Goal: Task Accomplishment & Management: Complete application form

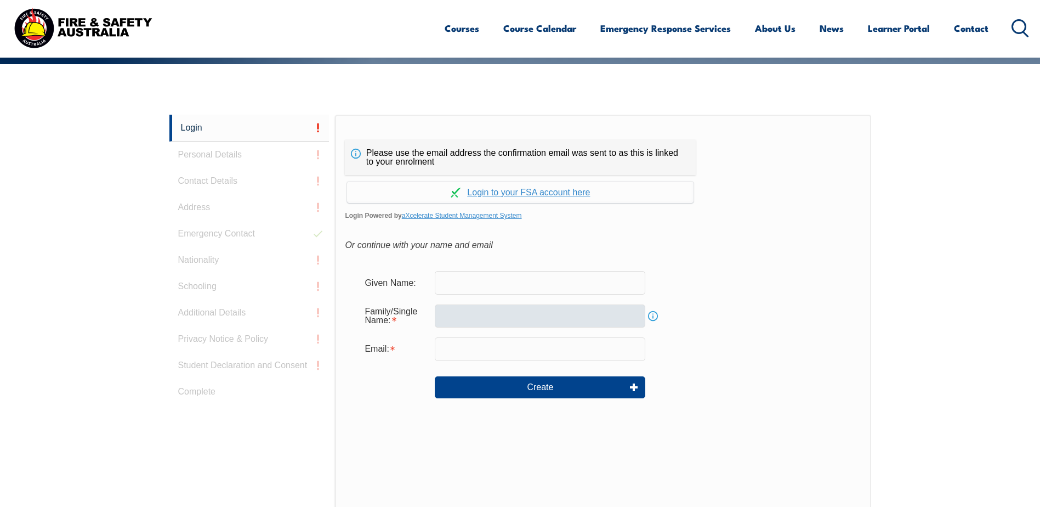
scroll to position [292, 0]
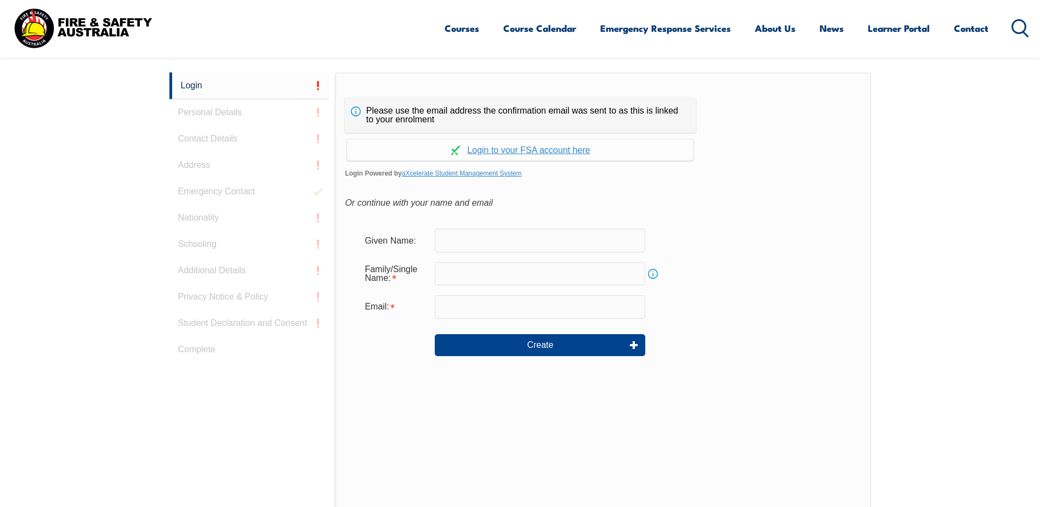
click at [482, 235] on input "text" at bounding box center [540, 240] width 211 height 23
type input "[PERSON_NAME]"
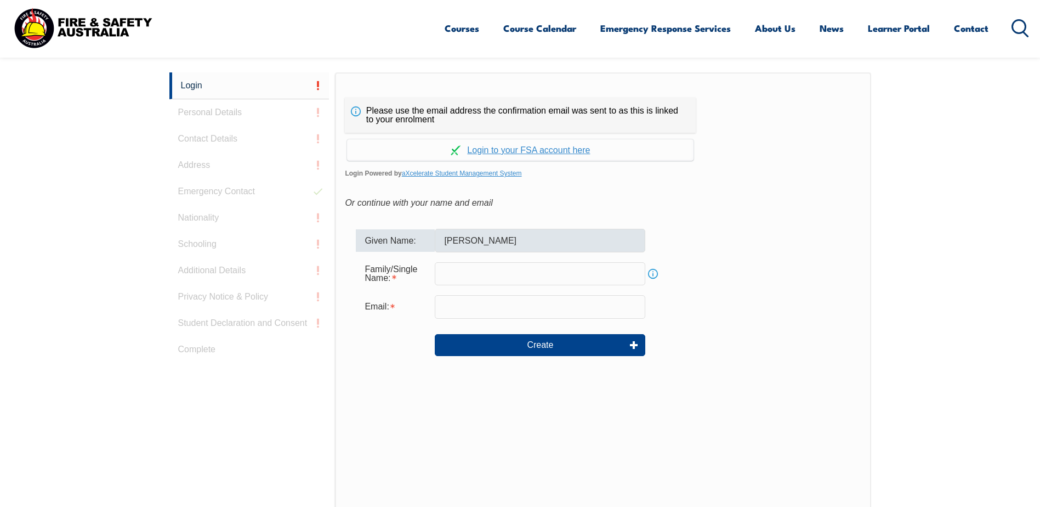
type input "Campbell"
type input "leaha.campbell@smardt.com"
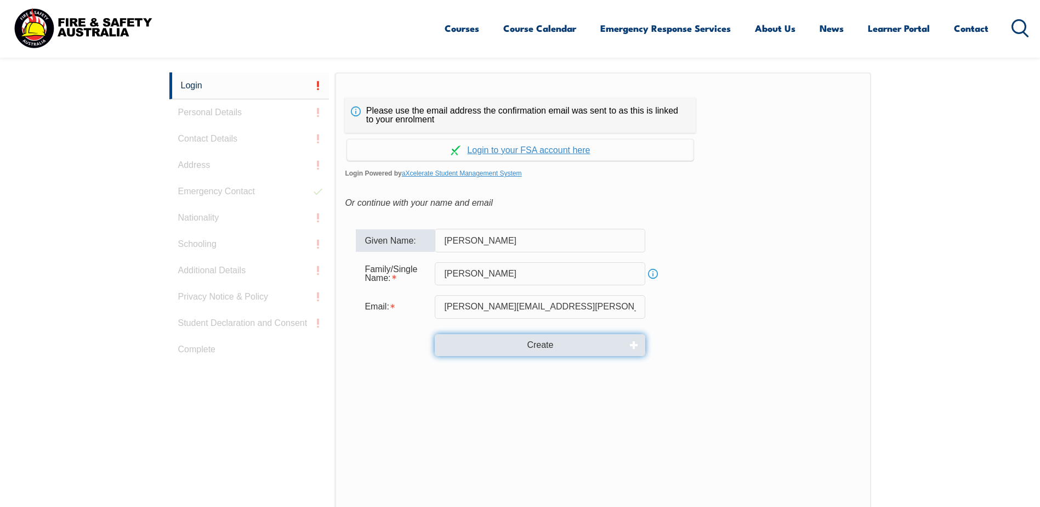
click at [539, 346] on button "Create" at bounding box center [540, 345] width 211 height 22
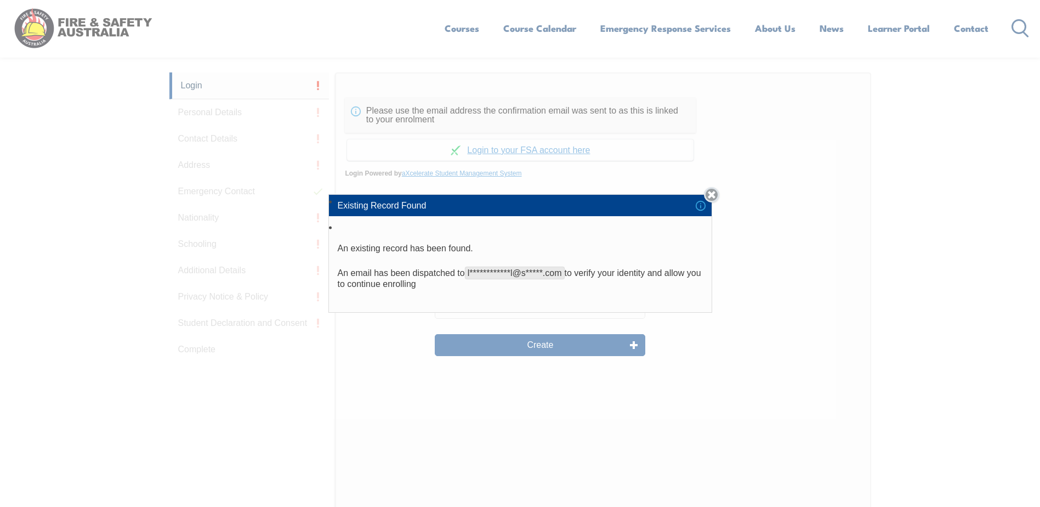
click at [714, 194] on link "Close" at bounding box center [711, 194] width 15 height 15
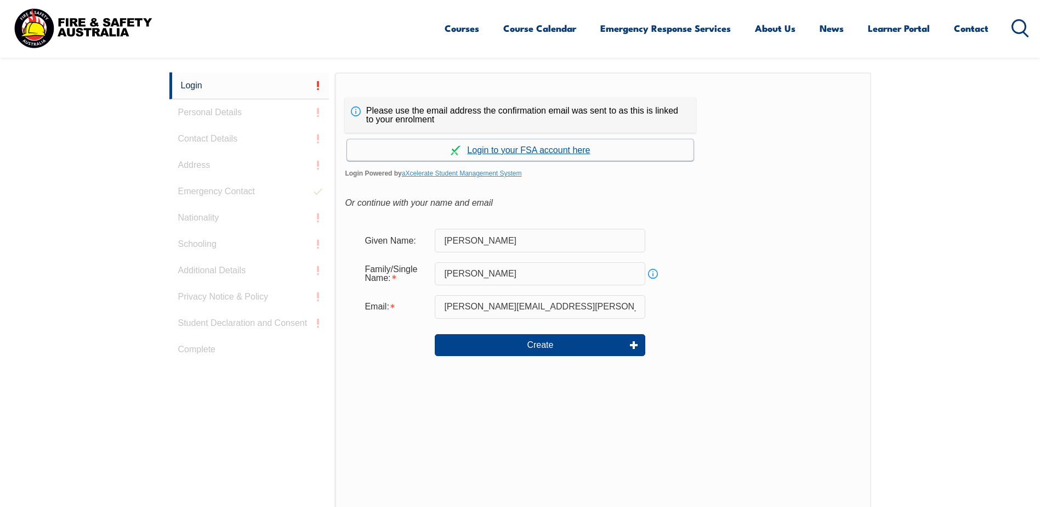
click at [554, 149] on link "Continue with aXcelerate" at bounding box center [520, 149] width 347 height 21
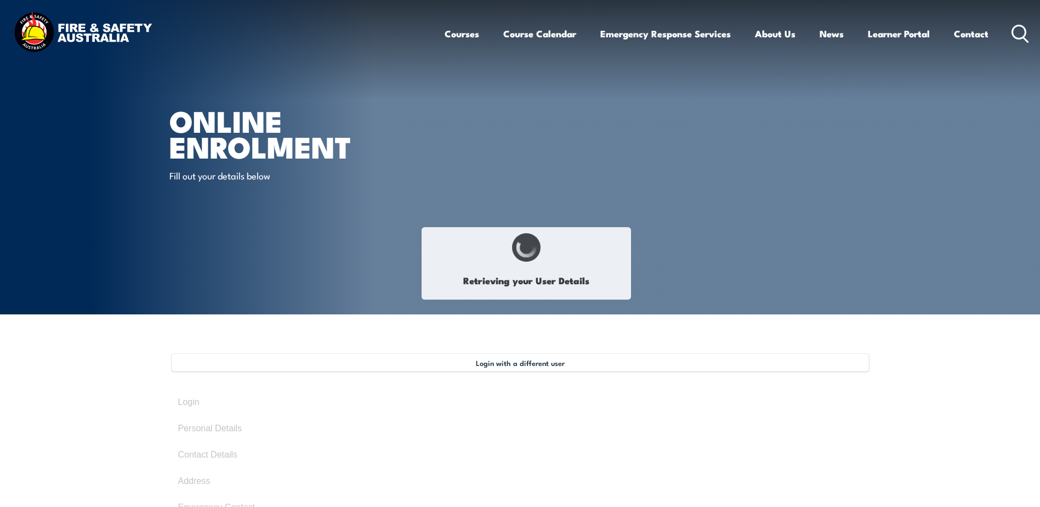
type input "[PERSON_NAME]"
type input "[DATE]"
type input "46AF4QDZVP"
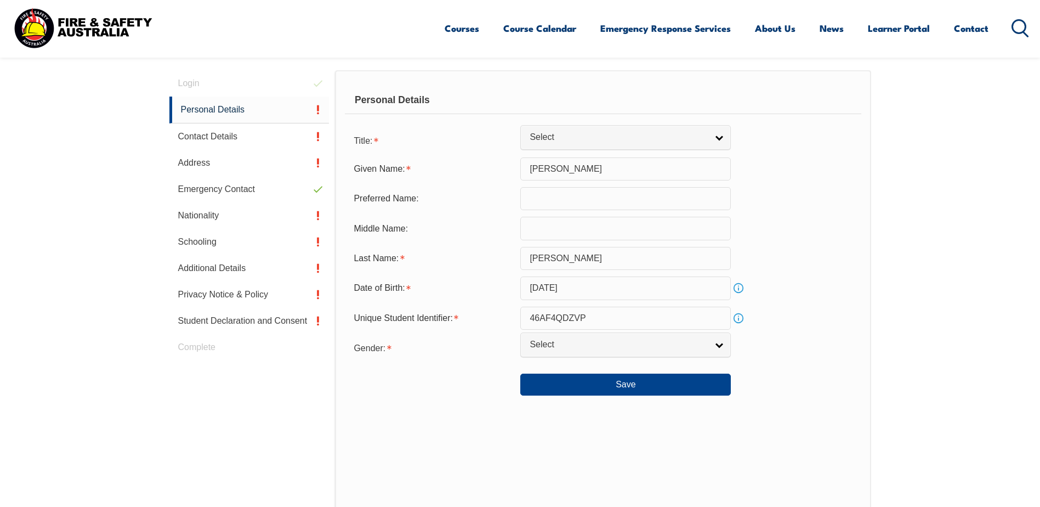
scroll to position [354, 0]
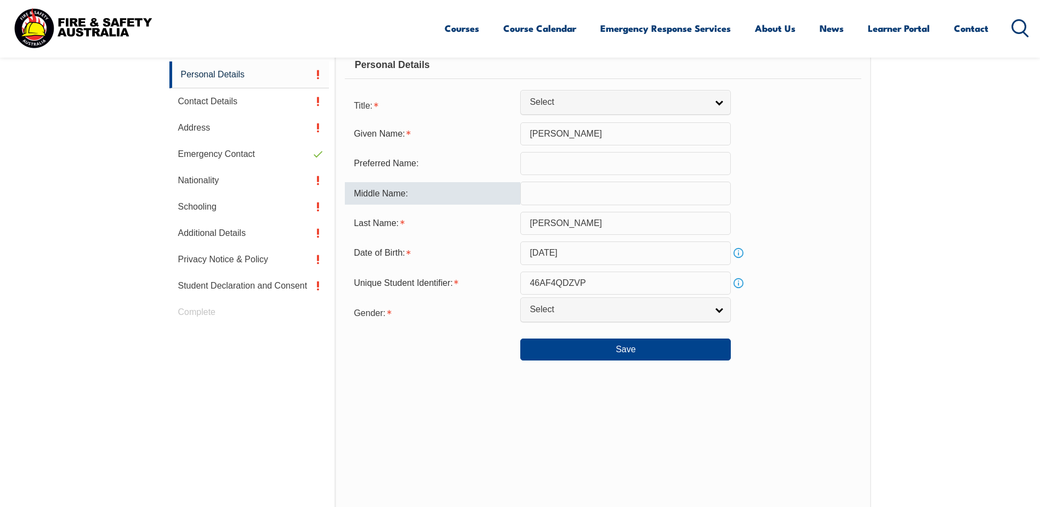
click at [576, 199] on input "text" at bounding box center [626, 193] width 211 height 23
type input "j"
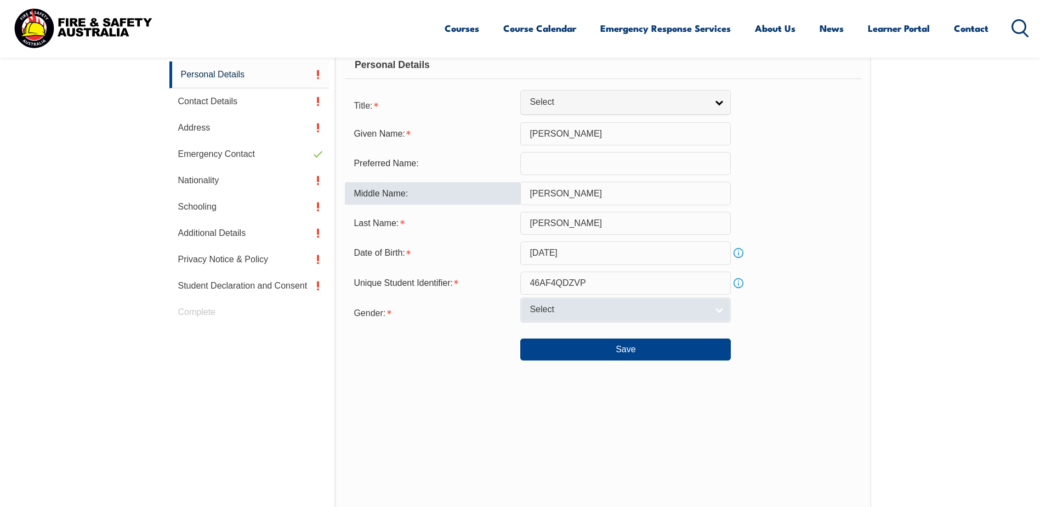
type input "Jayne"
click at [719, 310] on link "Select" at bounding box center [626, 309] width 211 height 25
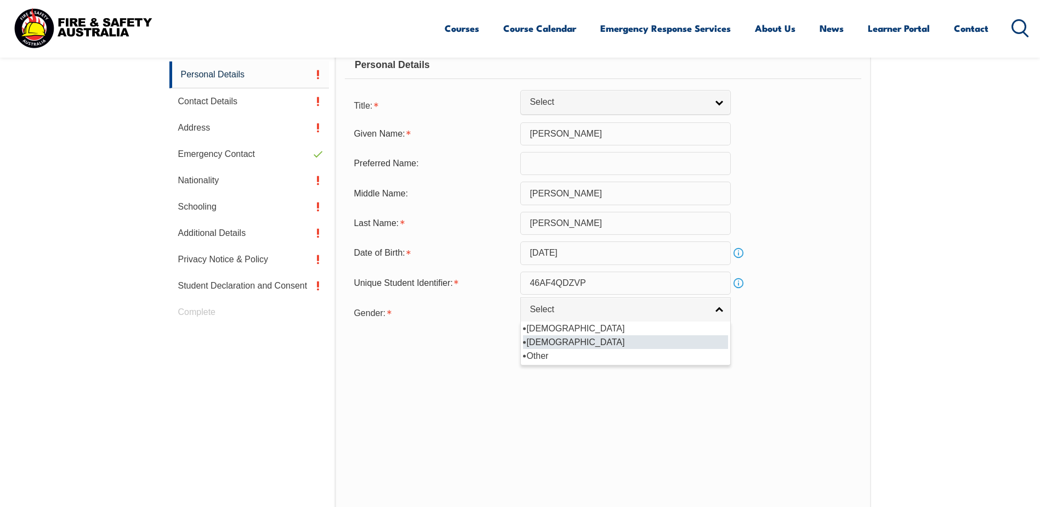
click at [607, 348] on li "Female" at bounding box center [625, 342] width 205 height 14
select select "F"
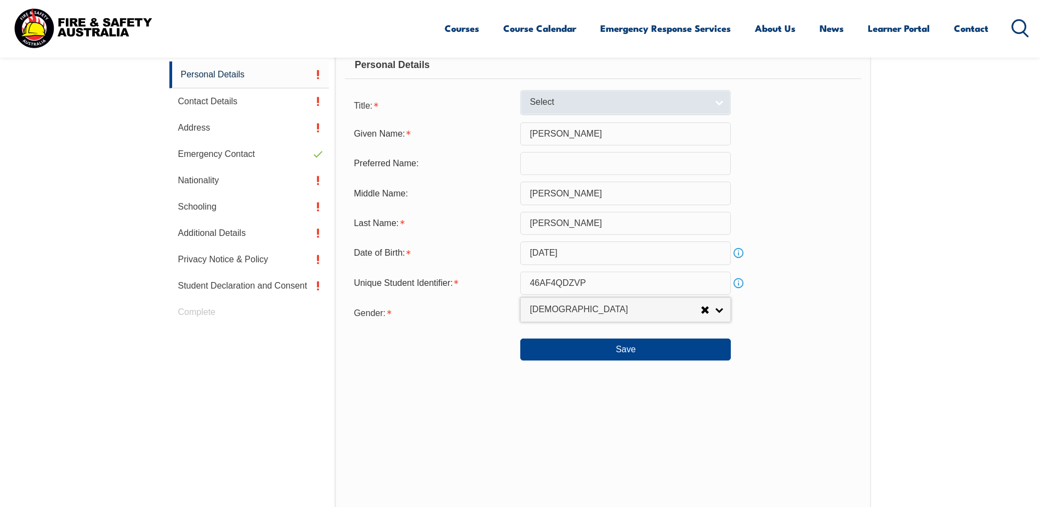
click at [719, 101] on link "Select" at bounding box center [626, 102] width 211 height 25
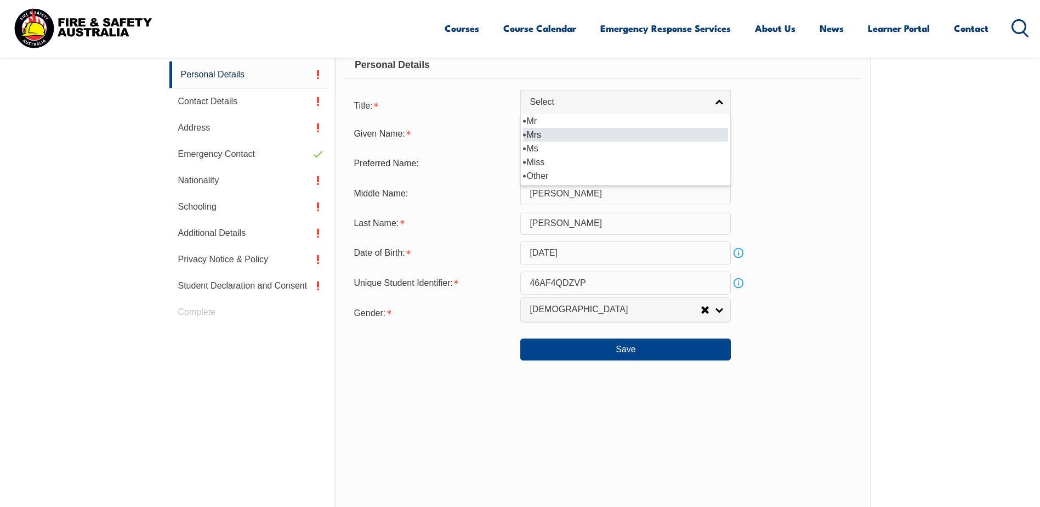
click at [581, 132] on li "Mrs" at bounding box center [625, 135] width 205 height 14
select select "Mrs"
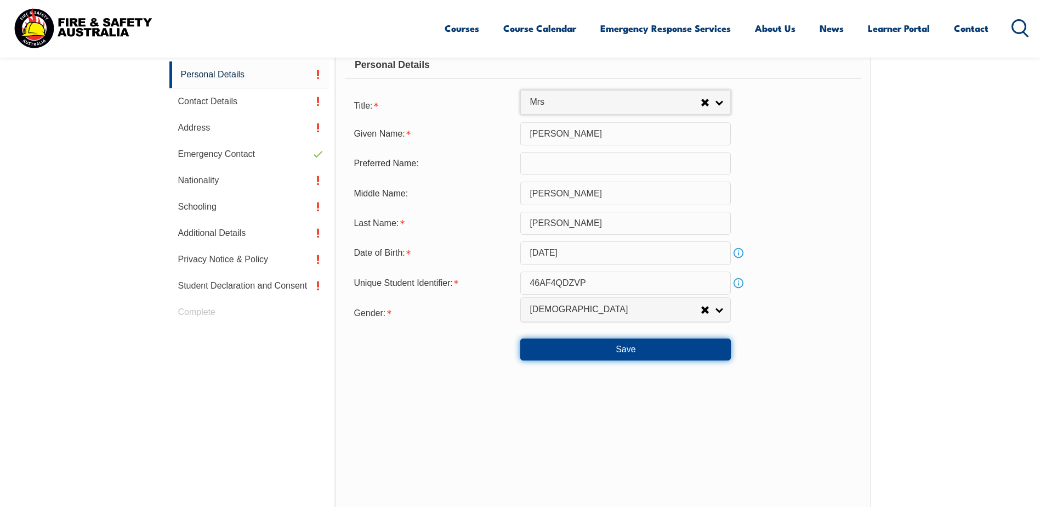
click at [625, 348] on button "Save" at bounding box center [626, 349] width 211 height 22
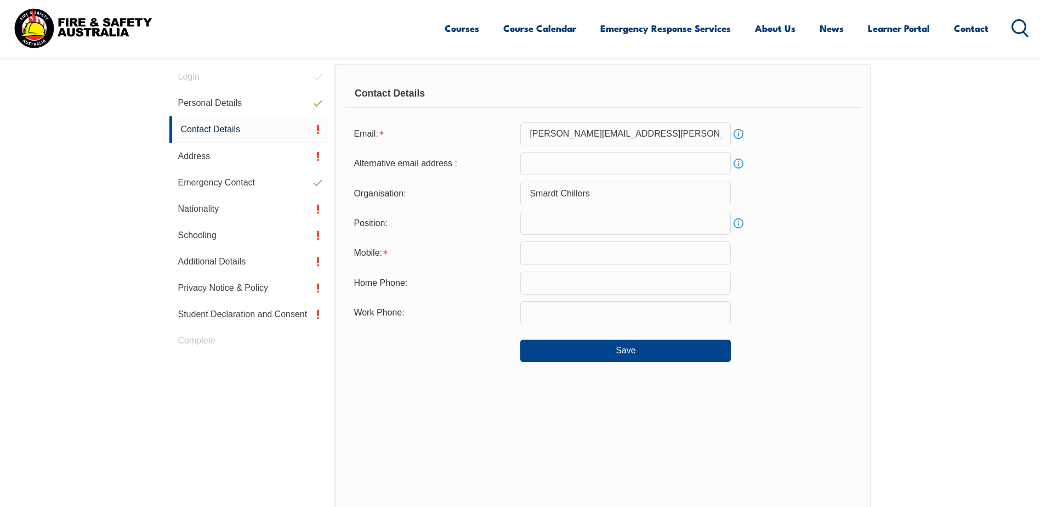
scroll to position [299, 0]
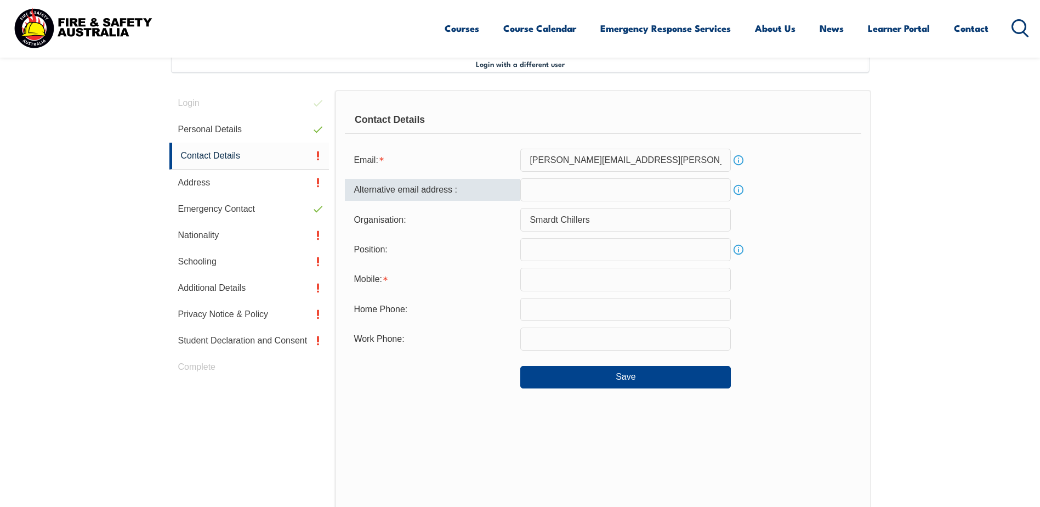
click at [621, 183] on input "email" at bounding box center [626, 189] width 211 height 23
type input "leahajayne@gmail.com"
type input "0407049069"
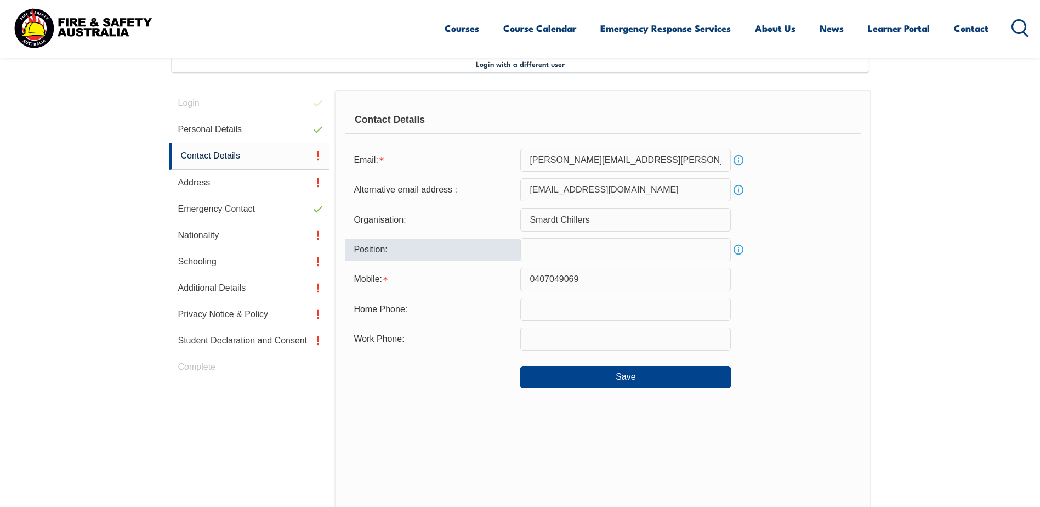
click at [657, 252] on input "text" at bounding box center [626, 249] width 211 height 23
type input "HR Support"
click at [563, 338] on input "text" at bounding box center [626, 338] width 211 height 23
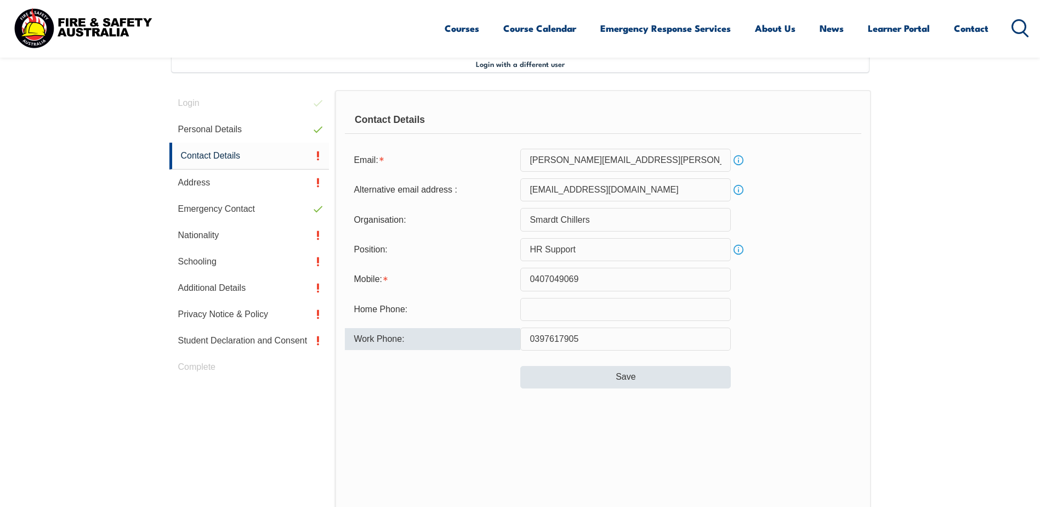
type input "0397617905"
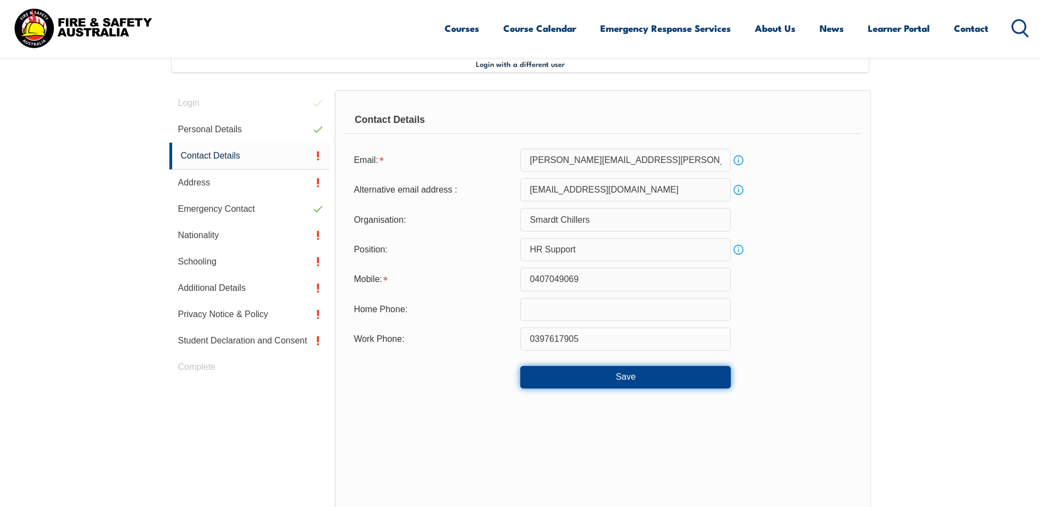
click at [633, 377] on button "Save" at bounding box center [626, 377] width 211 height 22
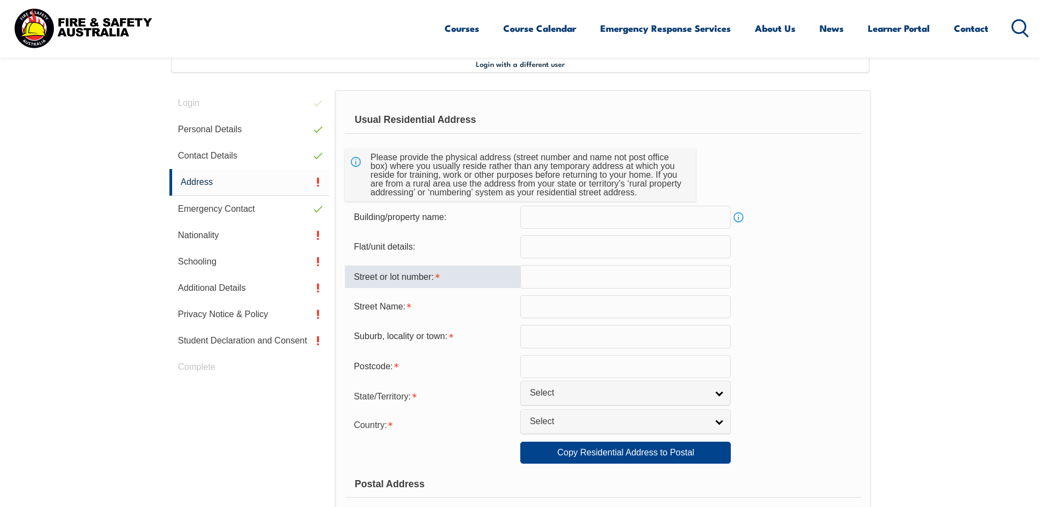
click at [568, 276] on input "text" at bounding box center [626, 276] width 211 height 23
type input "41 Mountain Roa"
type input "Cockatoo"
type input "3781"
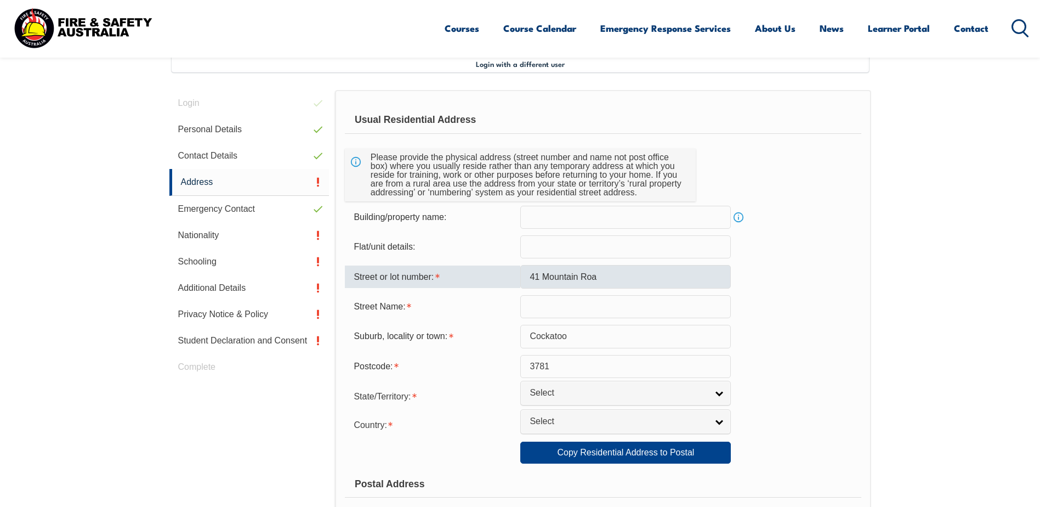
select select "1101"
type input "41"
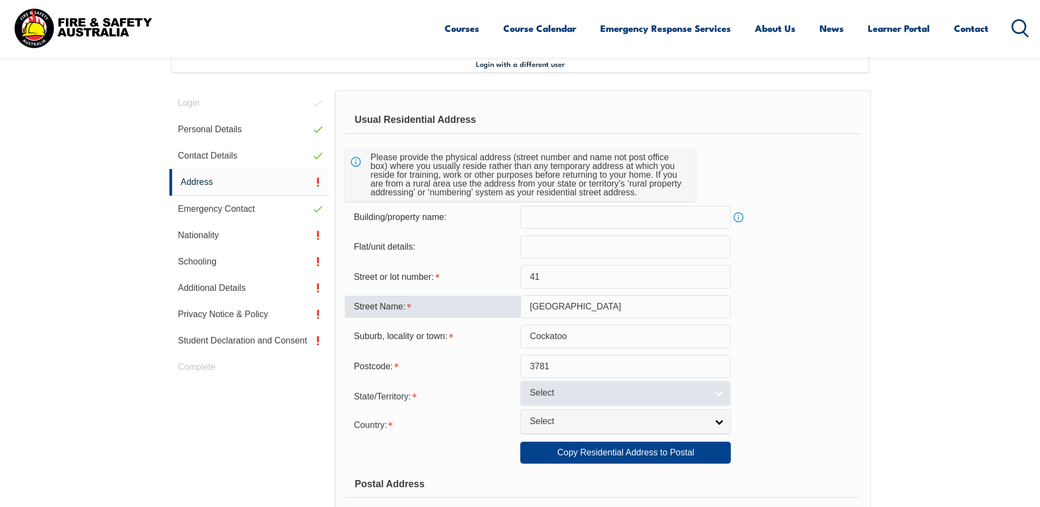
type input "Mountain Road"
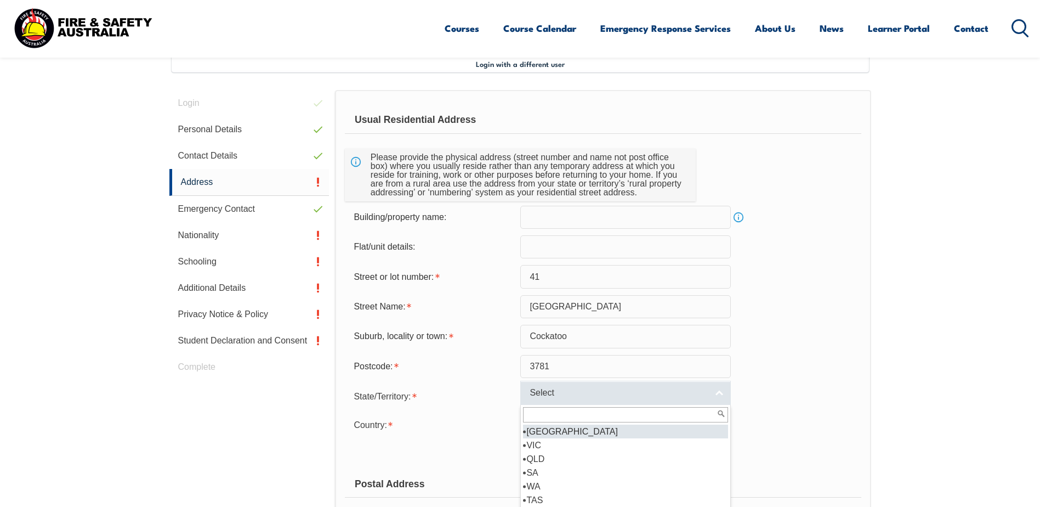
click at [720, 392] on link "Select" at bounding box center [626, 393] width 211 height 25
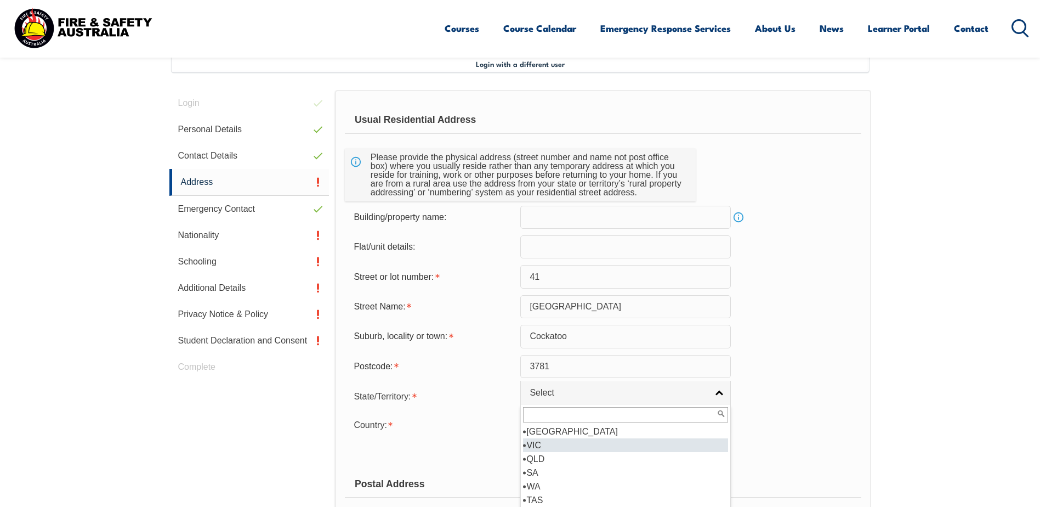
click at [606, 444] on li "VIC" at bounding box center [625, 445] width 205 height 14
select select "VIC"
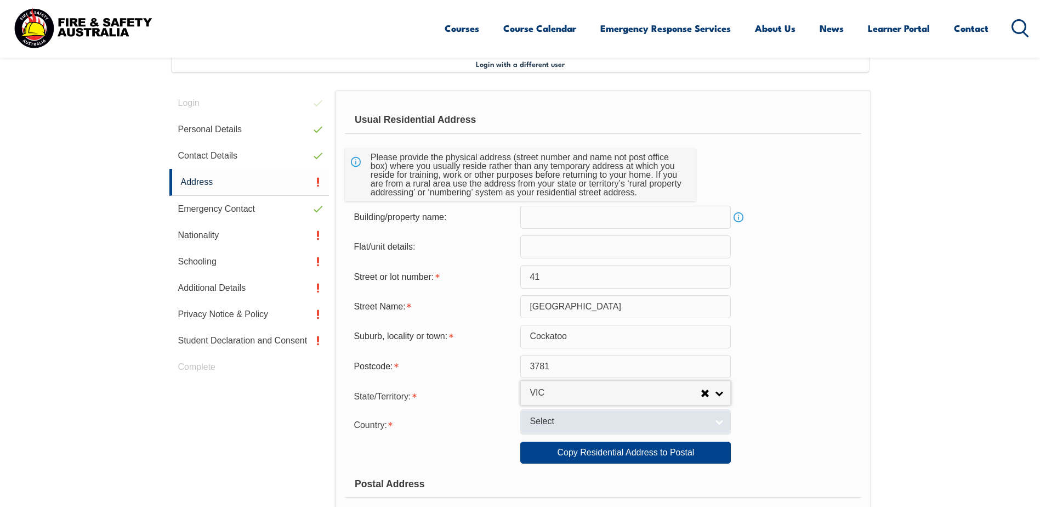
click at [720, 421] on link "Select" at bounding box center [626, 421] width 211 height 25
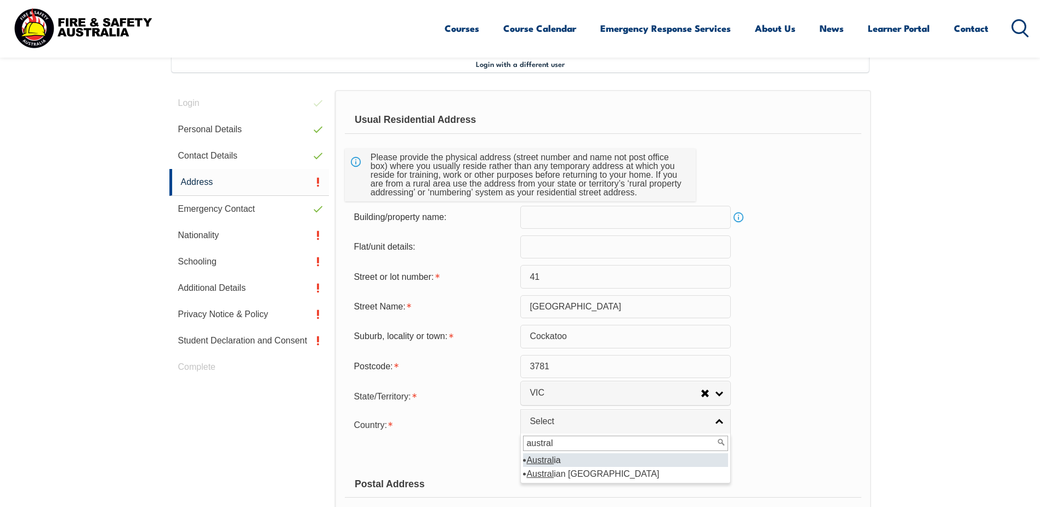
type input "austral"
click at [556, 460] on li "Austral ia" at bounding box center [625, 460] width 205 height 14
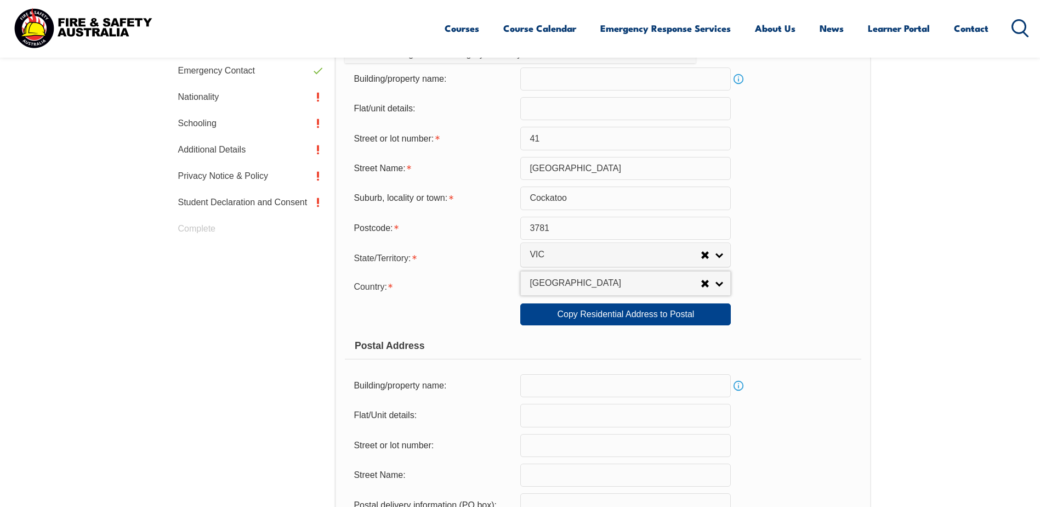
scroll to position [463, 0]
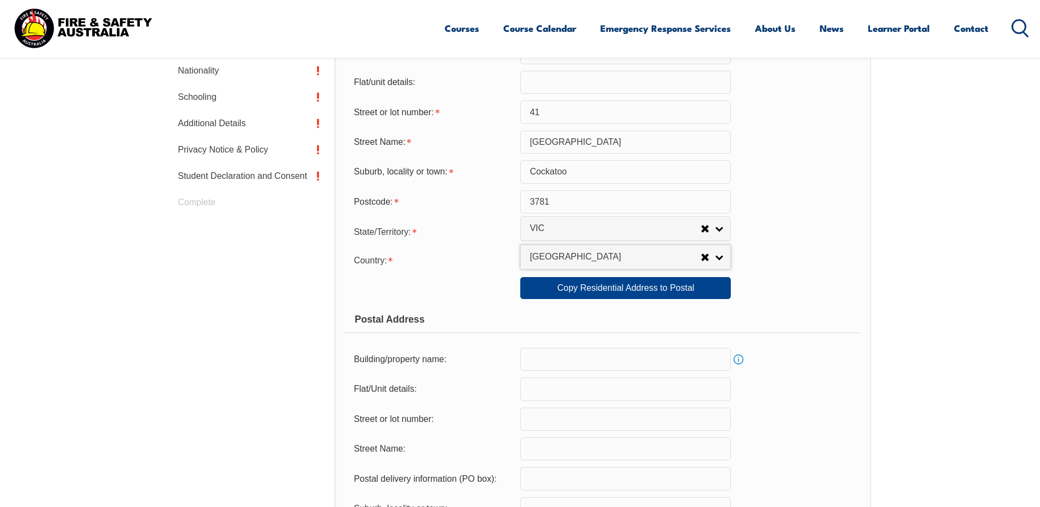
click at [568, 479] on input "text" at bounding box center [626, 478] width 211 height 23
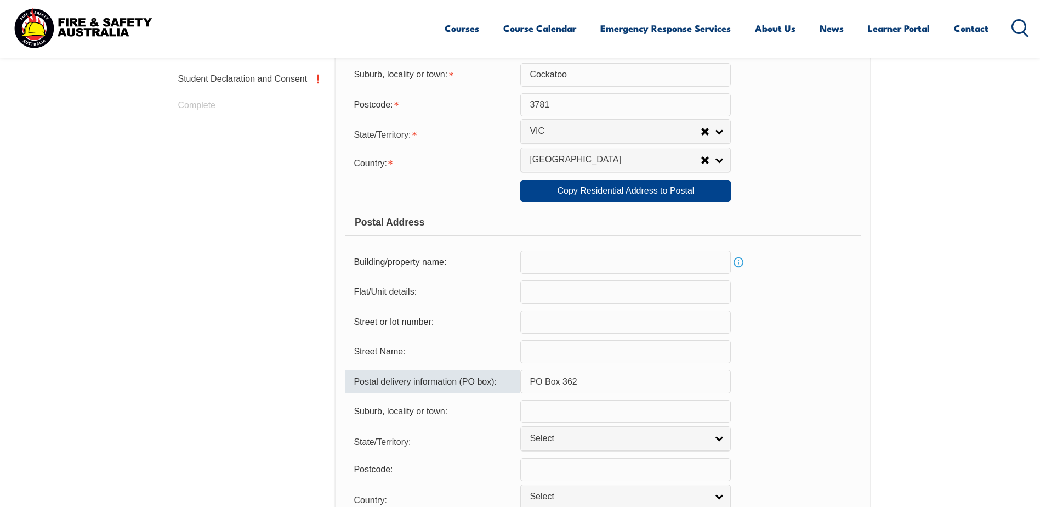
scroll to position [573, 0]
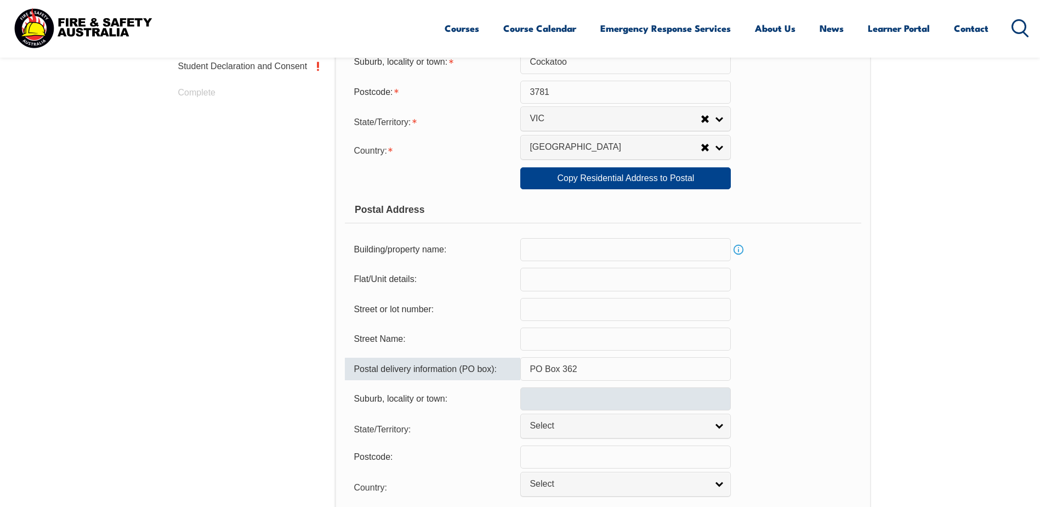
type input "PO Box 362"
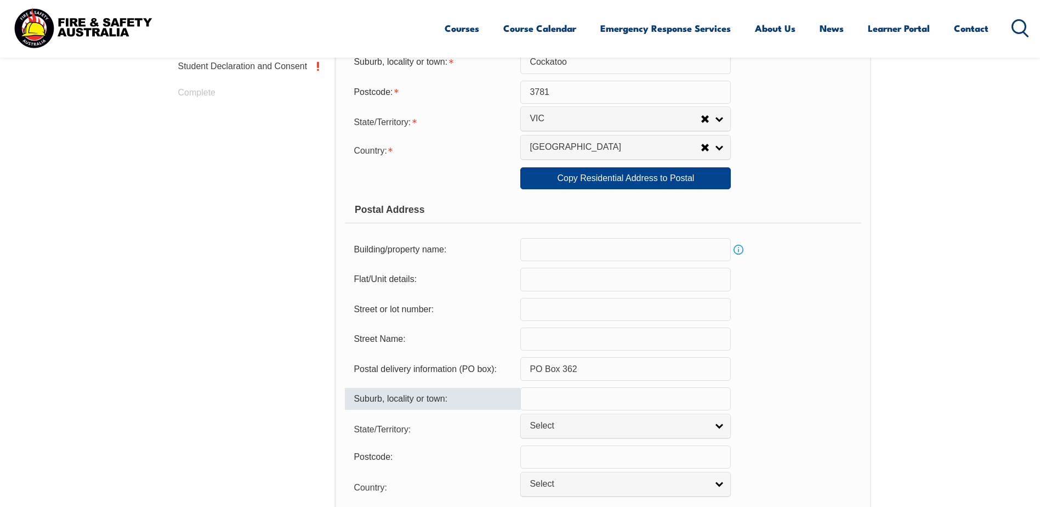
click at [568, 398] on input "text" at bounding box center [626, 398] width 211 height 23
type input "Cockatoo"
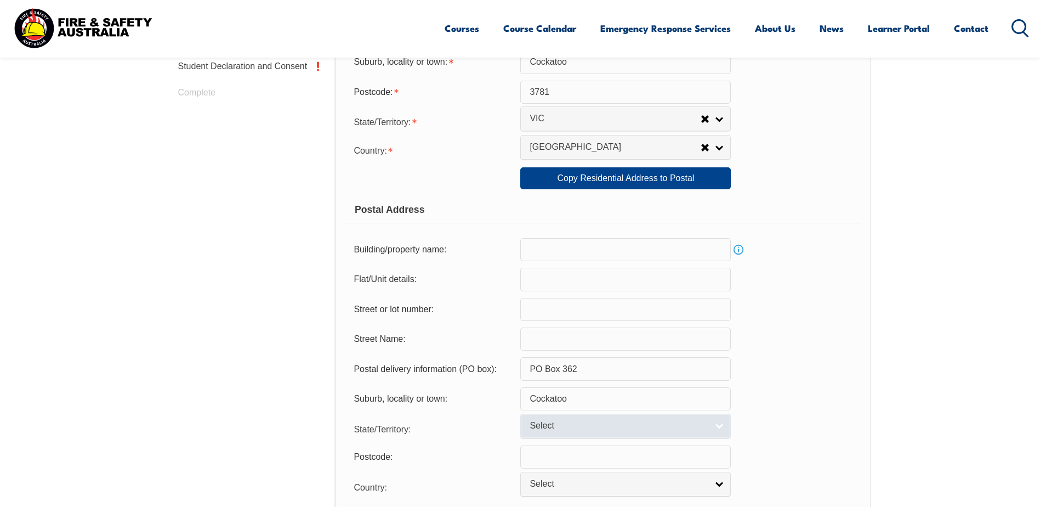
click at [723, 424] on link "Select" at bounding box center [626, 426] width 211 height 25
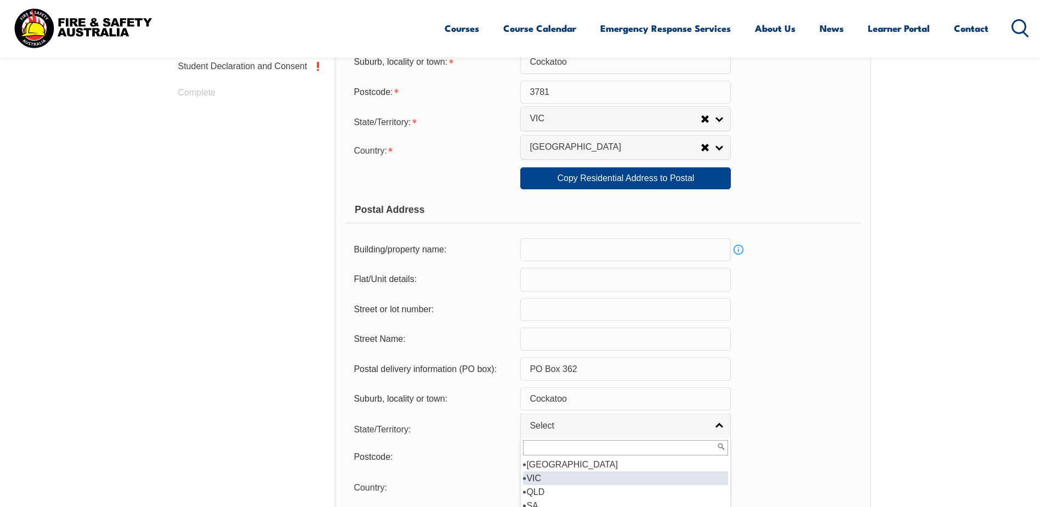
click at [564, 475] on li "VIC" at bounding box center [625, 478] width 205 height 14
select select "VIC"
click at [716, 457] on input "text" at bounding box center [626, 456] width 211 height 23
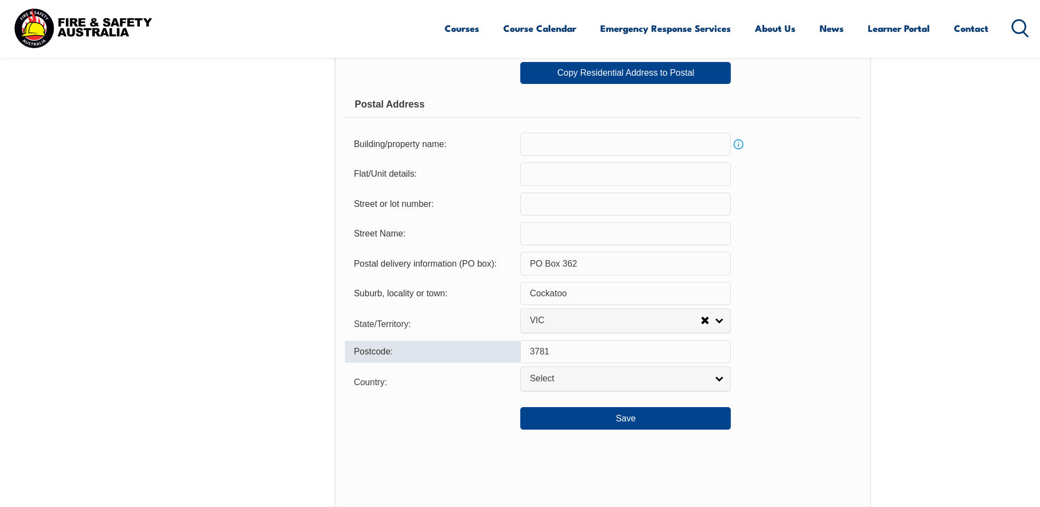
scroll to position [683, 0]
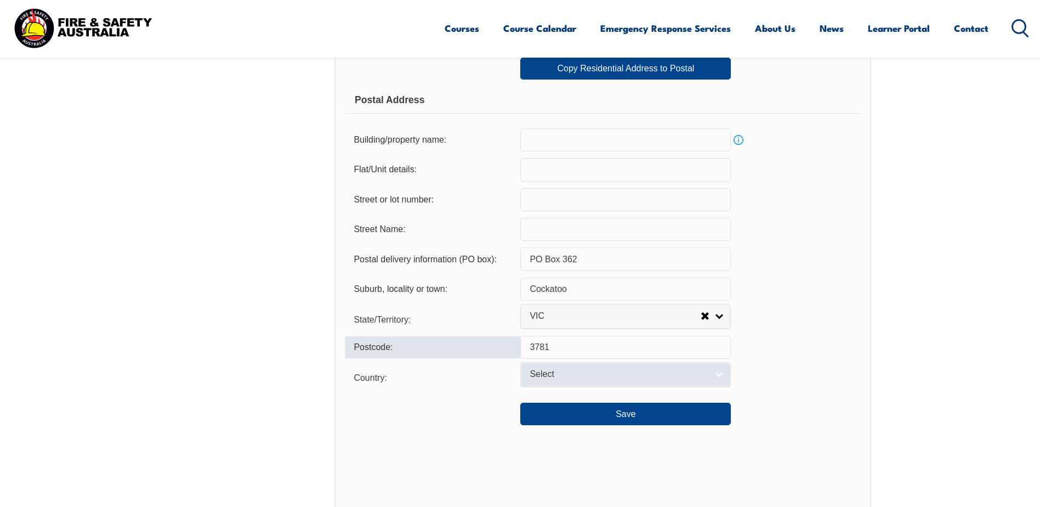
type input "3781"
click at [721, 375] on link "Select" at bounding box center [626, 374] width 211 height 25
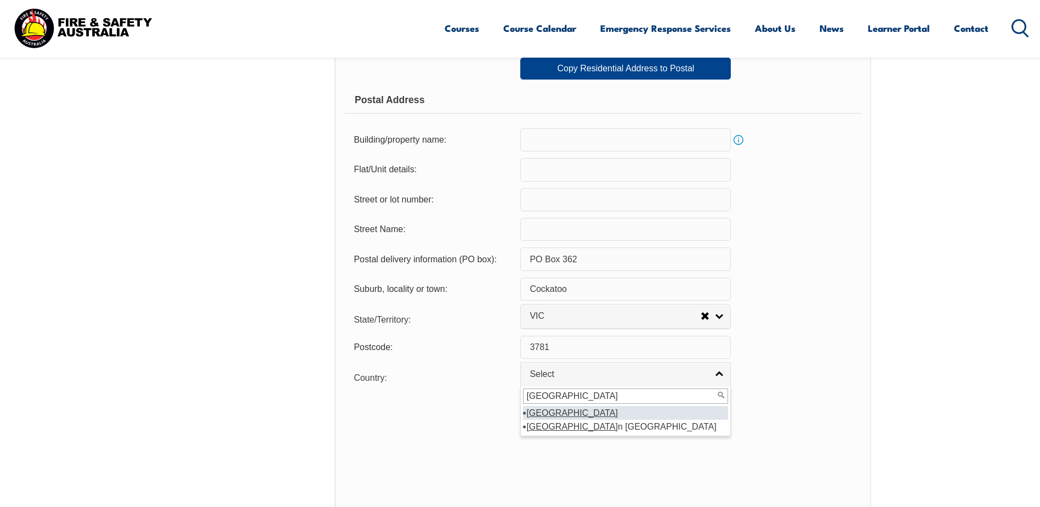
type input "australia"
click at [553, 410] on em "Australia" at bounding box center [573, 412] width 92 height 9
select select "1101"
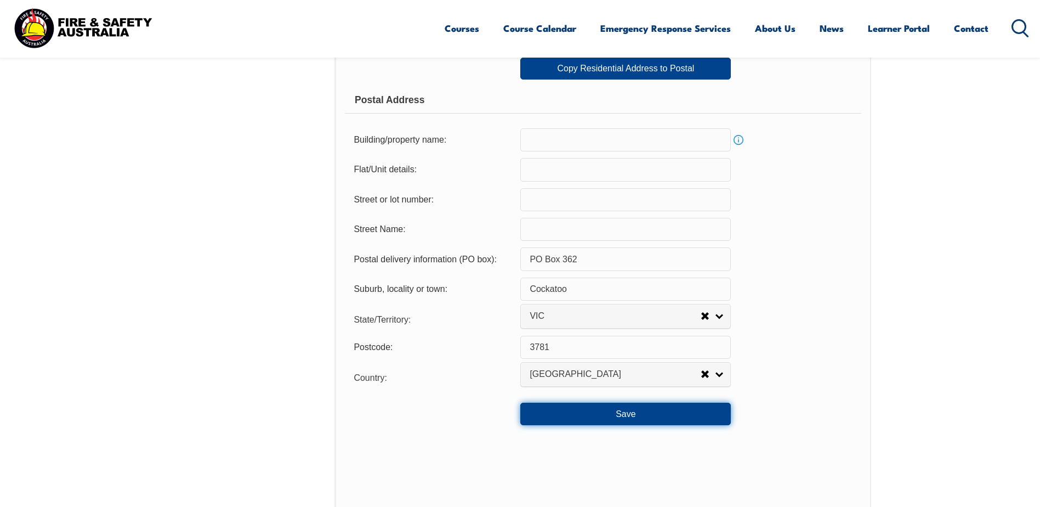
click at [629, 413] on button "Save" at bounding box center [626, 414] width 211 height 22
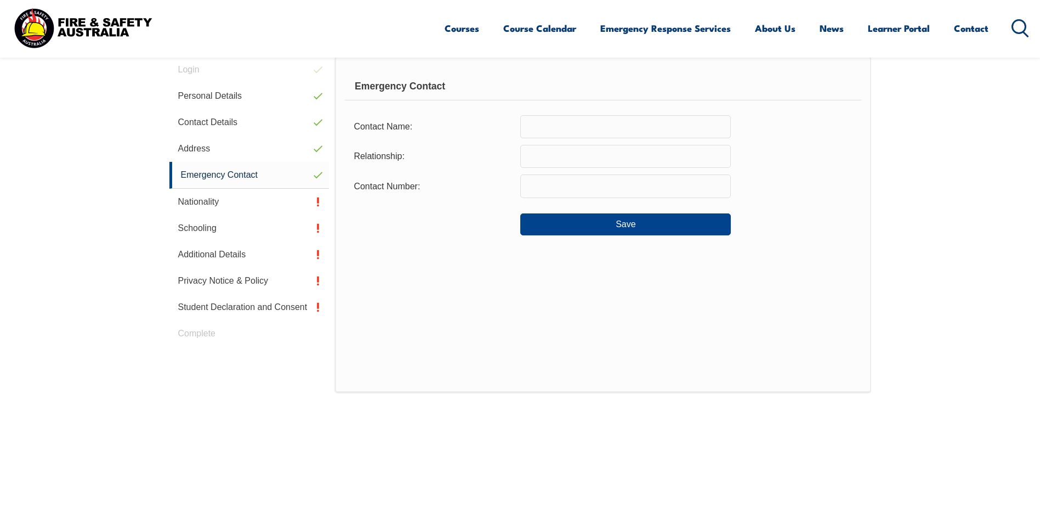
scroll to position [299, 0]
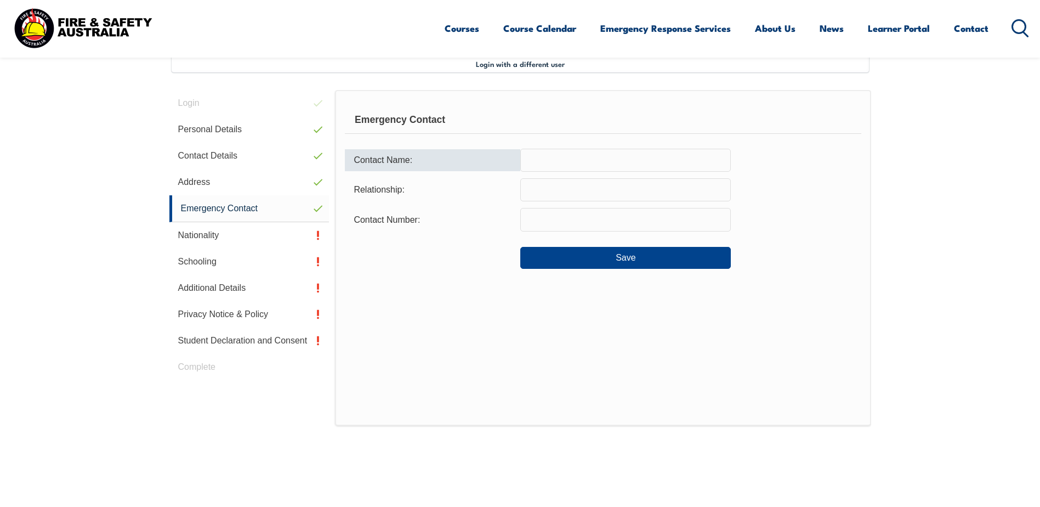
click at [575, 159] on input "text" at bounding box center [626, 160] width 211 height 23
type input "K"
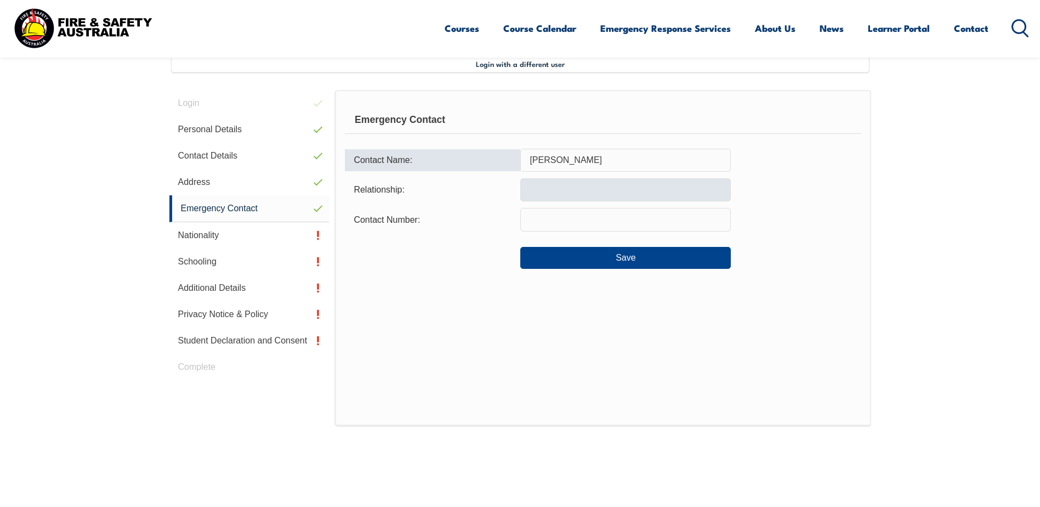
type input "Mr. Kris Wilkes"
click at [584, 183] on input "text" at bounding box center [626, 189] width 211 height 23
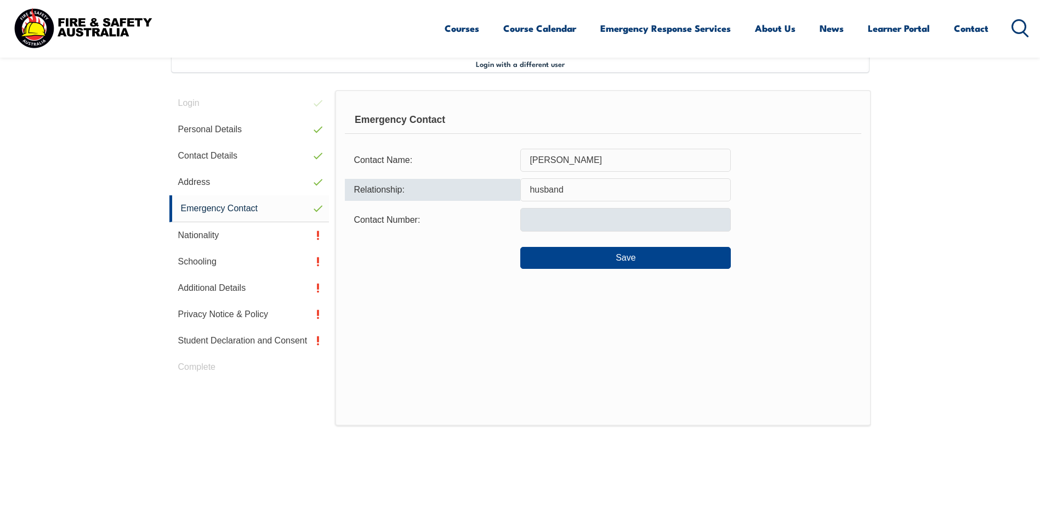
type input "husband"
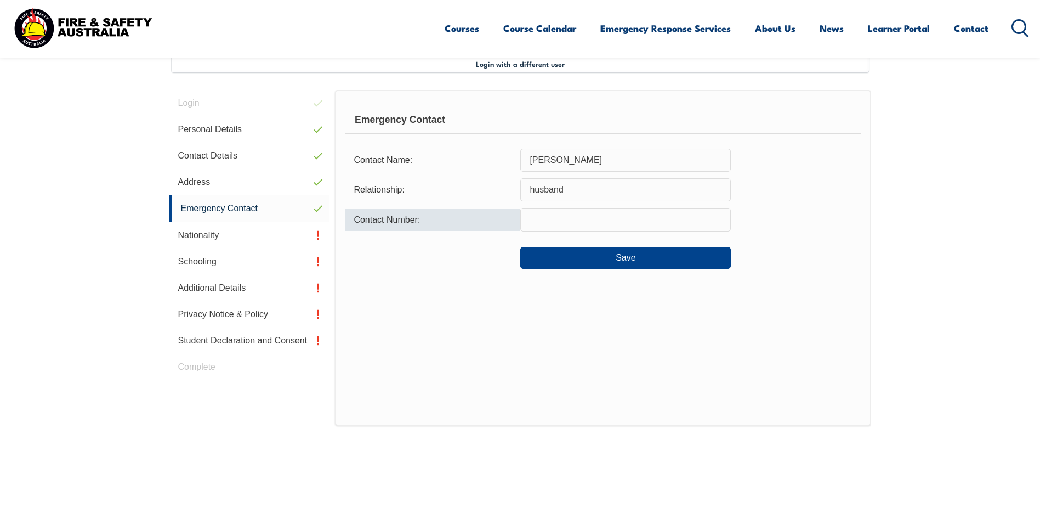
click at [570, 219] on input "text" at bounding box center [626, 219] width 211 height 23
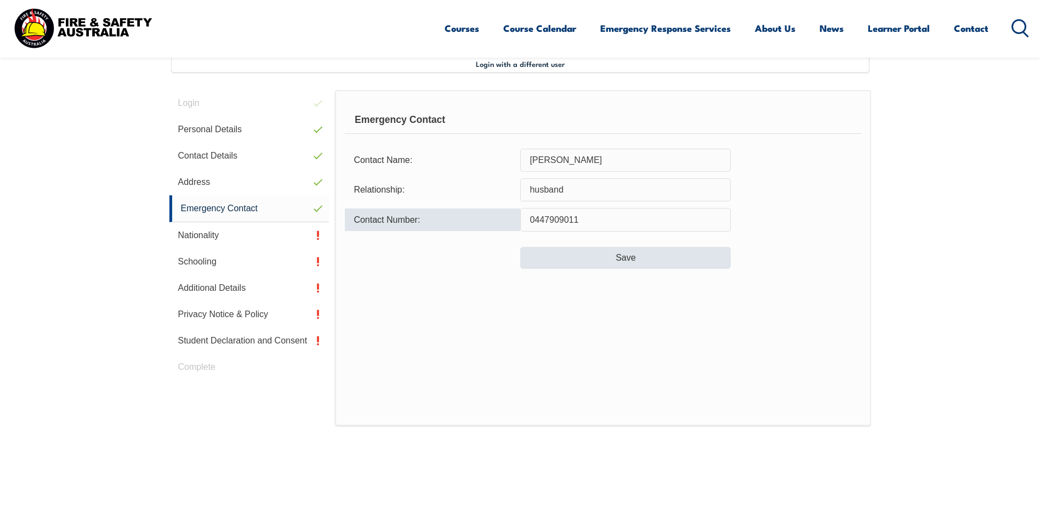
type input "0447909011"
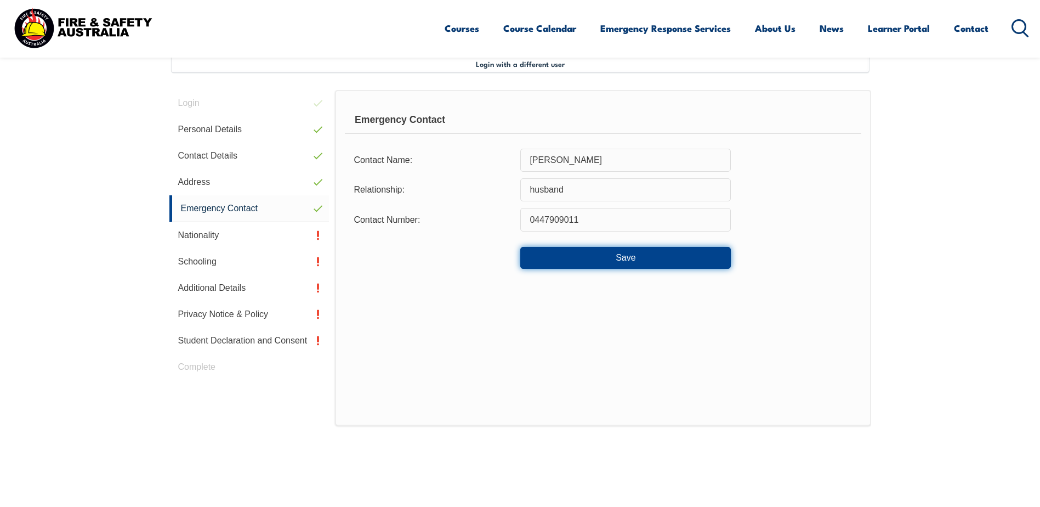
click at [620, 257] on button "Save" at bounding box center [626, 258] width 211 height 22
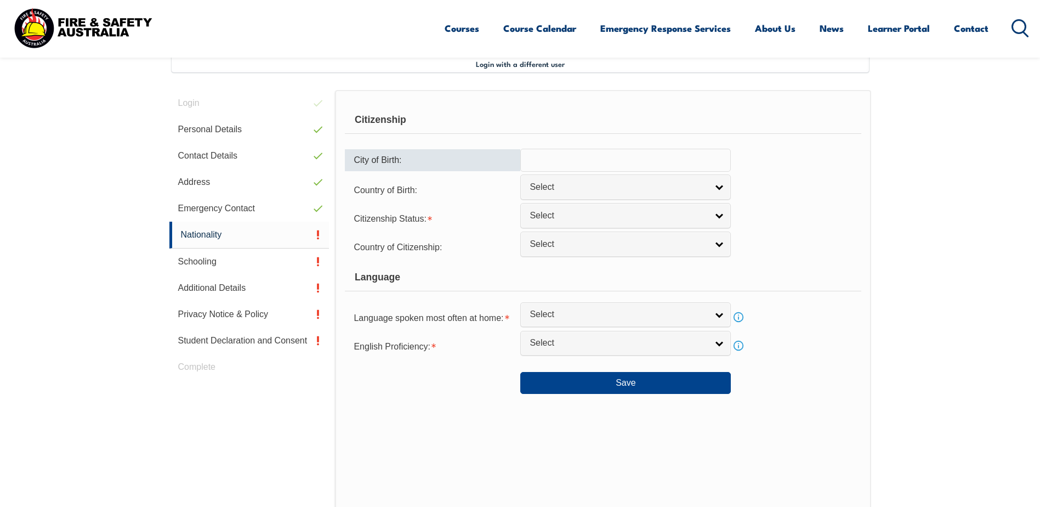
click at [587, 160] on input "text" at bounding box center [626, 160] width 211 height 23
type input "A"
type input "Ivanhoe"
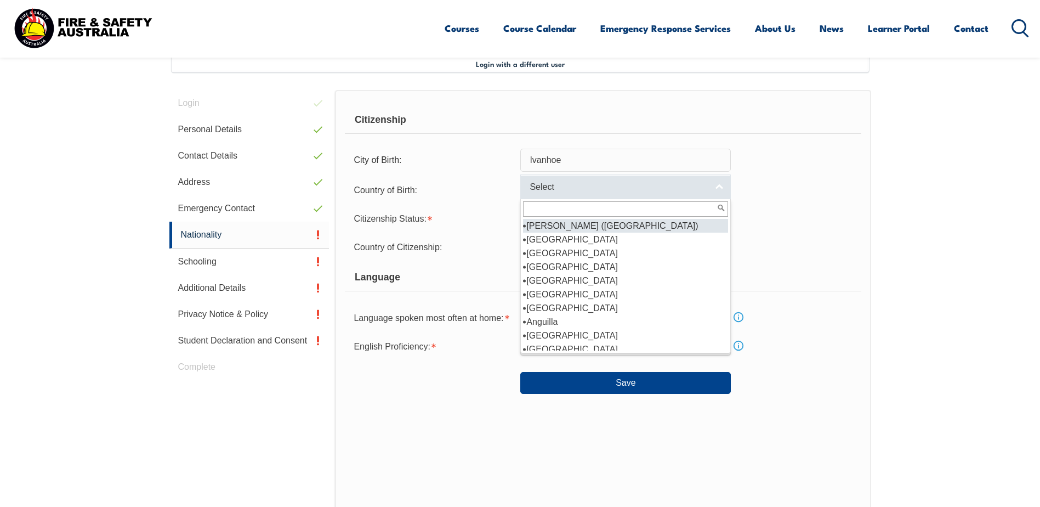
click at [719, 188] on link "Select" at bounding box center [626, 186] width 211 height 25
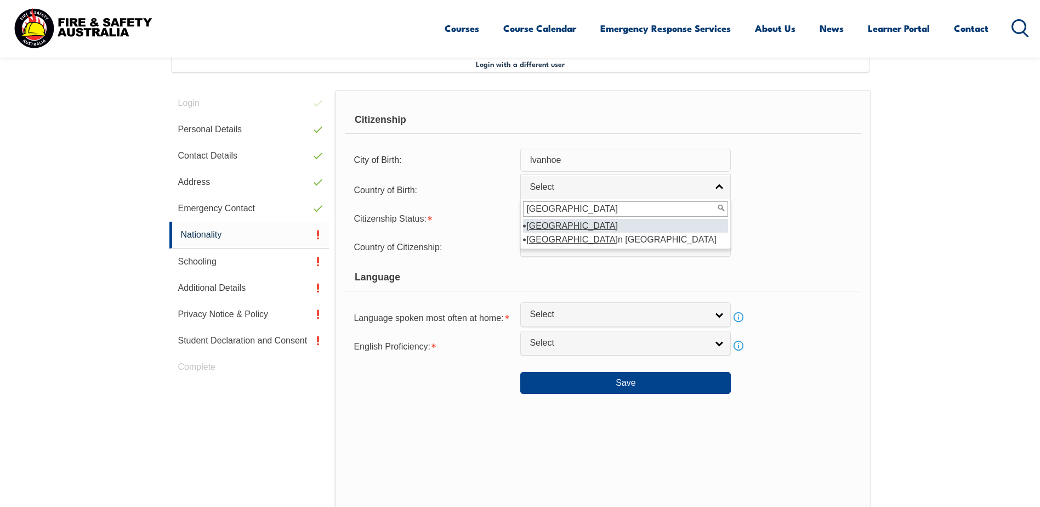
type input "australia"
click at [543, 227] on em "Australia" at bounding box center [573, 225] width 92 height 9
select select "1101"
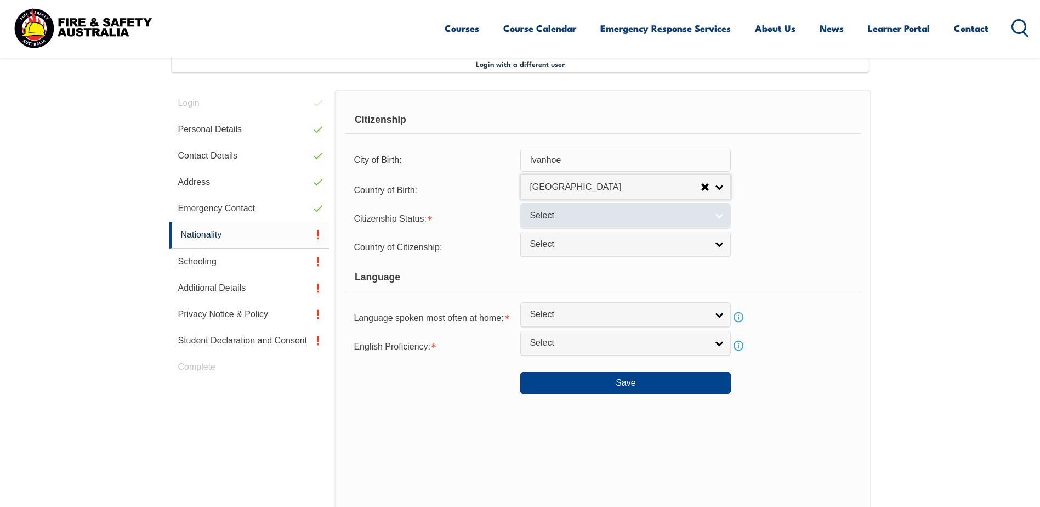
click at [719, 215] on link "Select" at bounding box center [626, 215] width 211 height 25
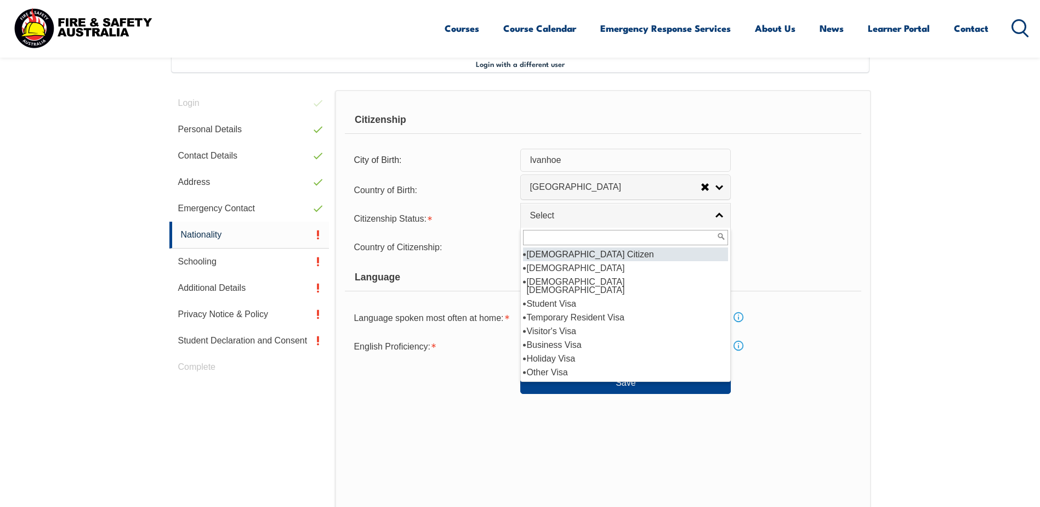
click at [563, 253] on li "Australian Citizen" at bounding box center [625, 254] width 205 height 14
select select "1"
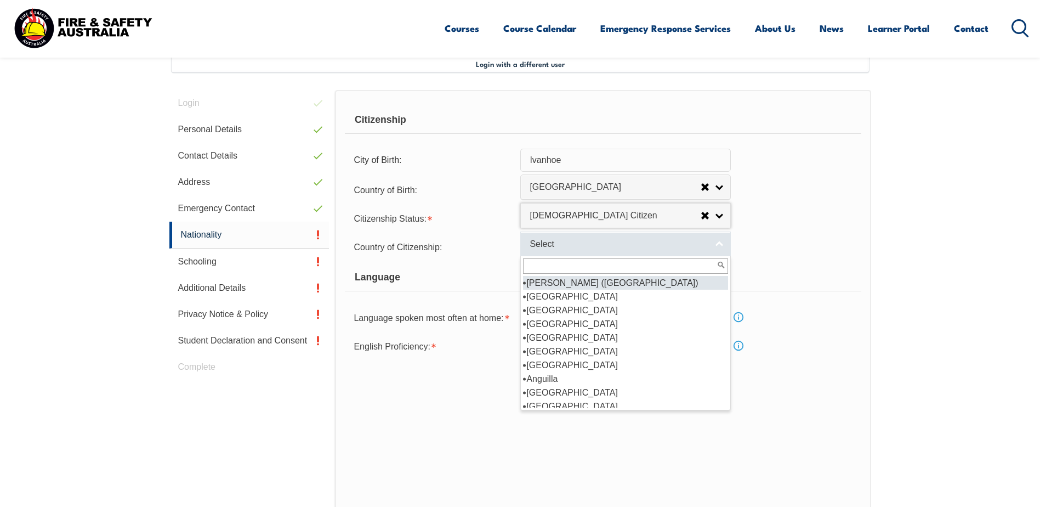
click at [719, 241] on link "Select" at bounding box center [626, 243] width 211 height 25
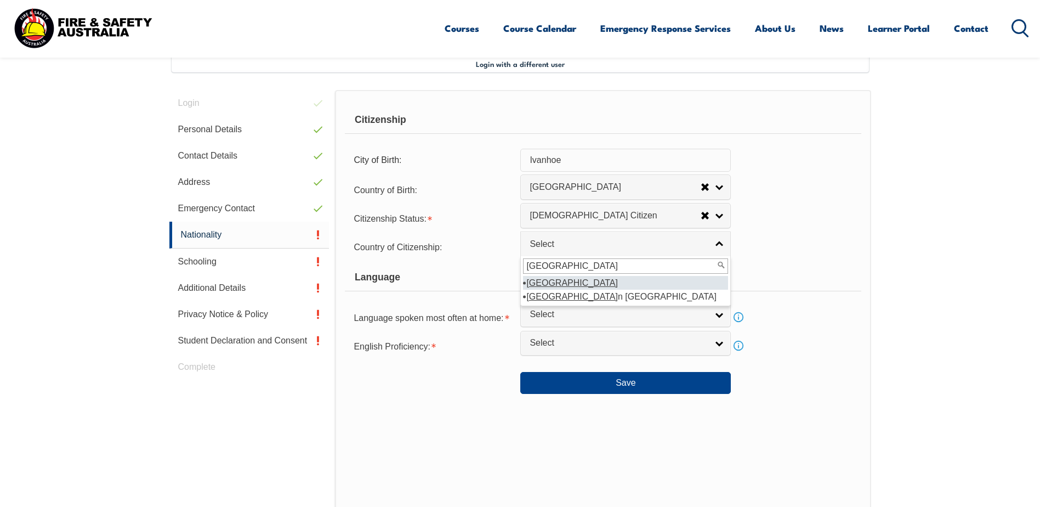
type input "australia"
click at [555, 280] on em "Australia" at bounding box center [573, 282] width 92 height 9
select select "1101"
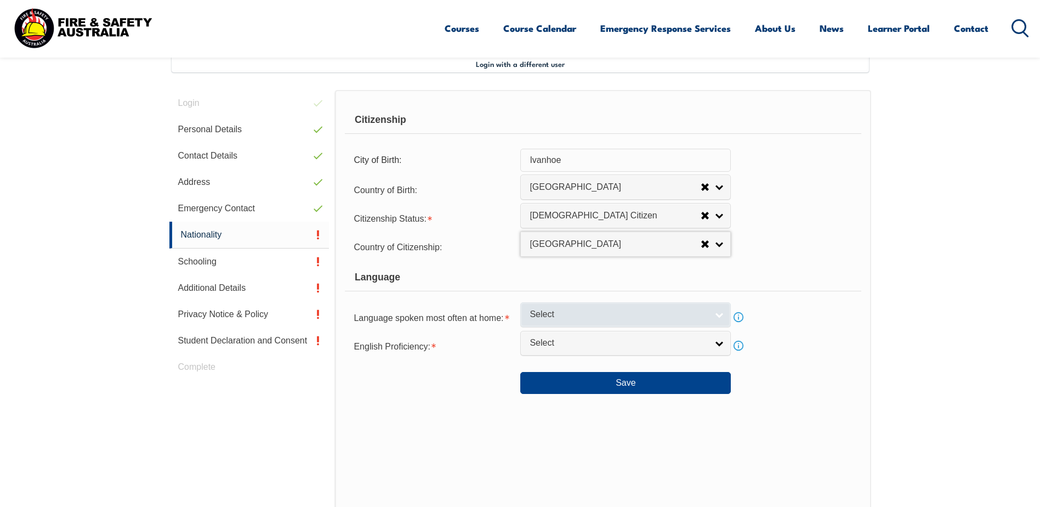
click at [720, 314] on link "Select" at bounding box center [626, 314] width 211 height 25
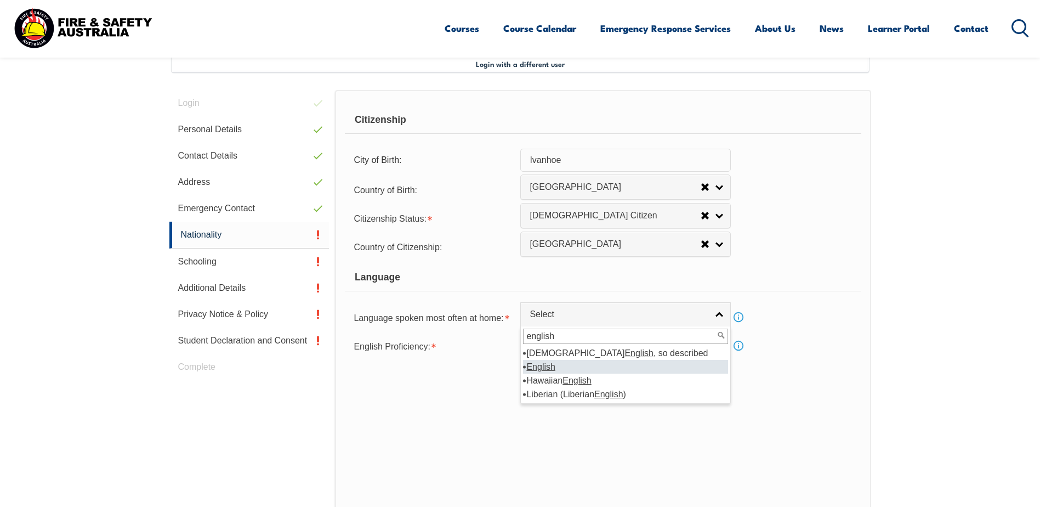
type input "english"
click at [543, 369] on em "English" at bounding box center [541, 366] width 29 height 9
select select "1201"
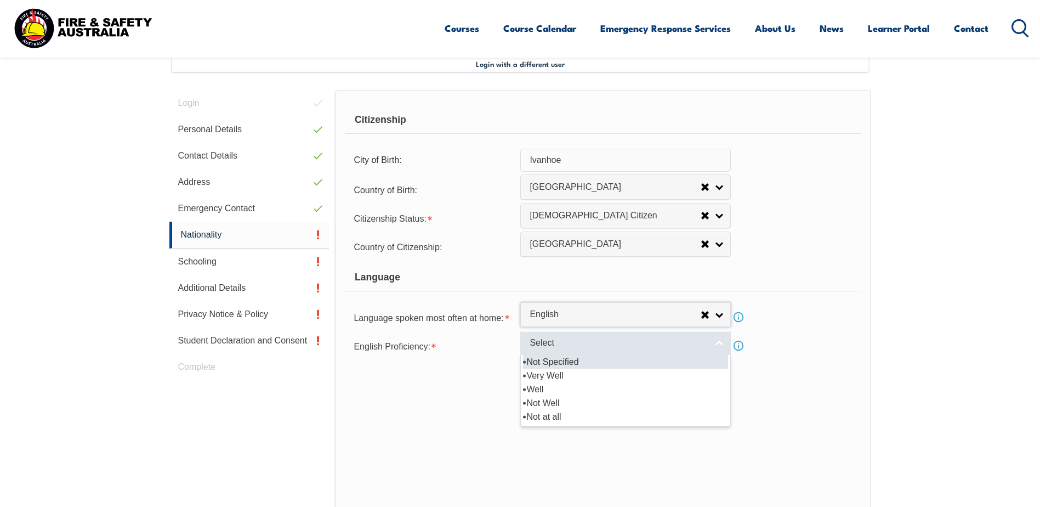
click at [721, 345] on link "Select" at bounding box center [626, 343] width 211 height 25
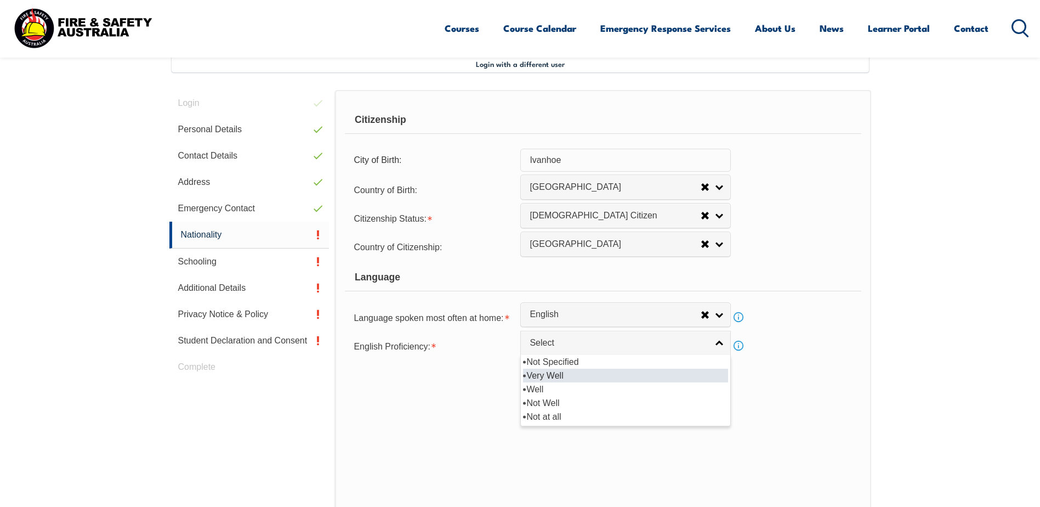
click at [547, 377] on li "Very Well" at bounding box center [625, 376] width 205 height 14
select select "1"
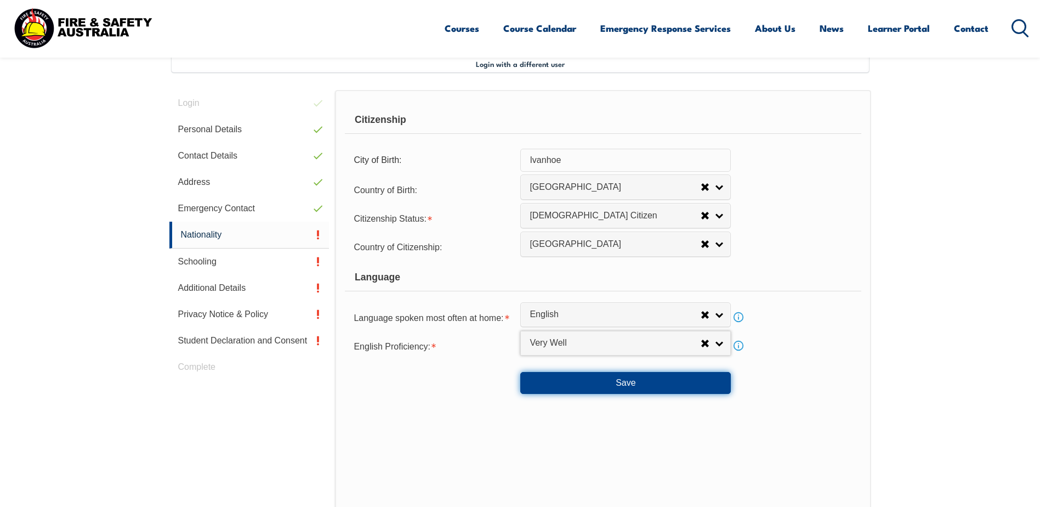
click at [633, 385] on button "Save" at bounding box center [626, 383] width 211 height 22
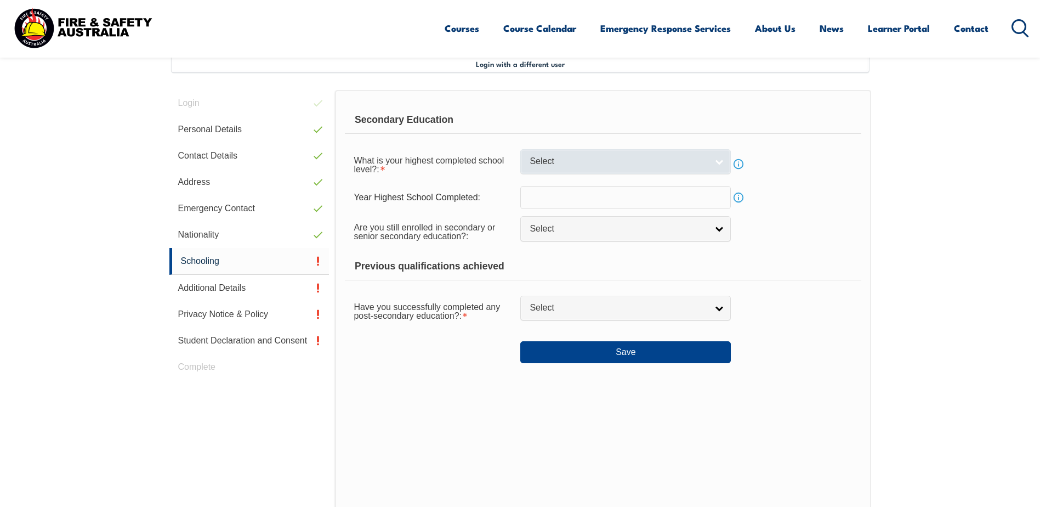
click at [721, 162] on link "Select" at bounding box center [626, 161] width 211 height 25
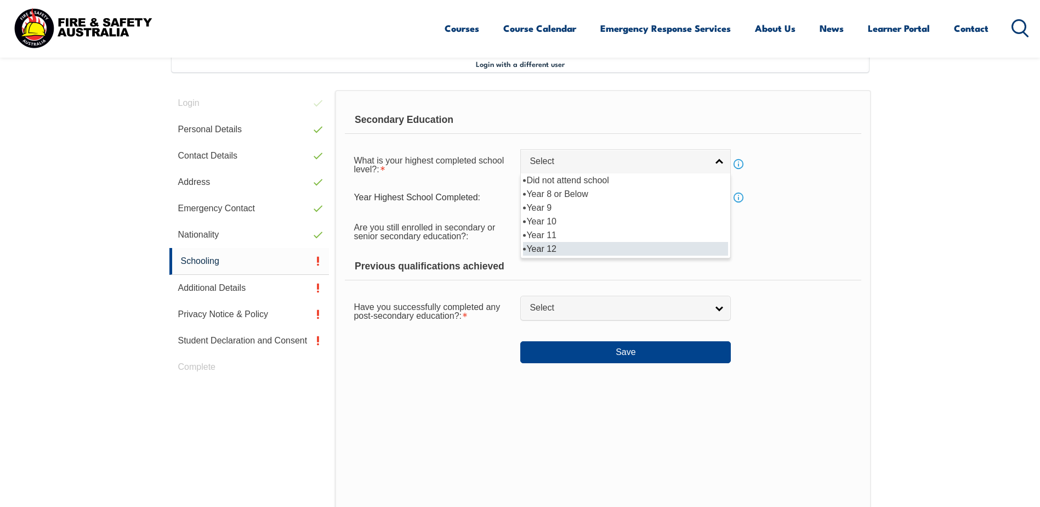
click at [554, 250] on li "Year 12" at bounding box center [625, 249] width 205 height 14
select select "12"
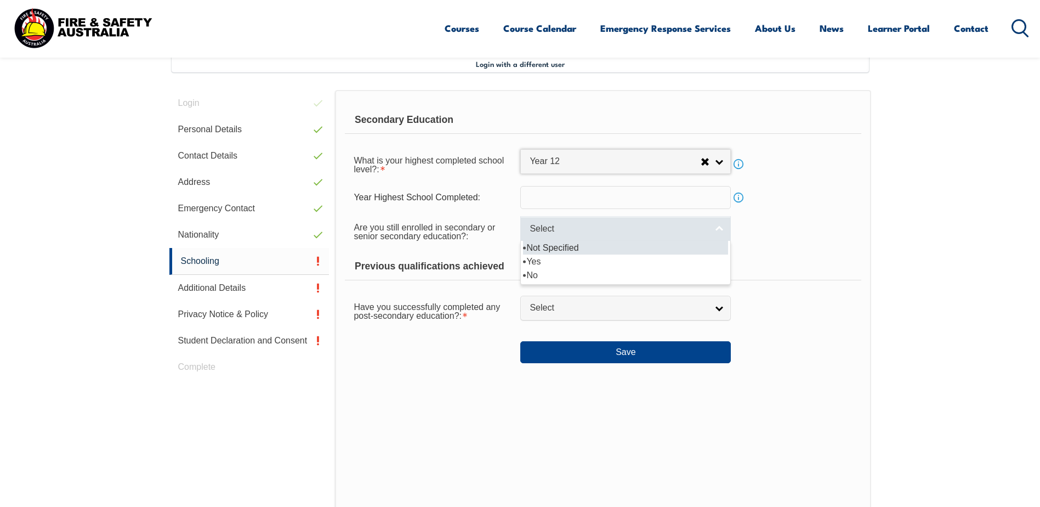
click at [720, 228] on link "Select" at bounding box center [626, 228] width 211 height 25
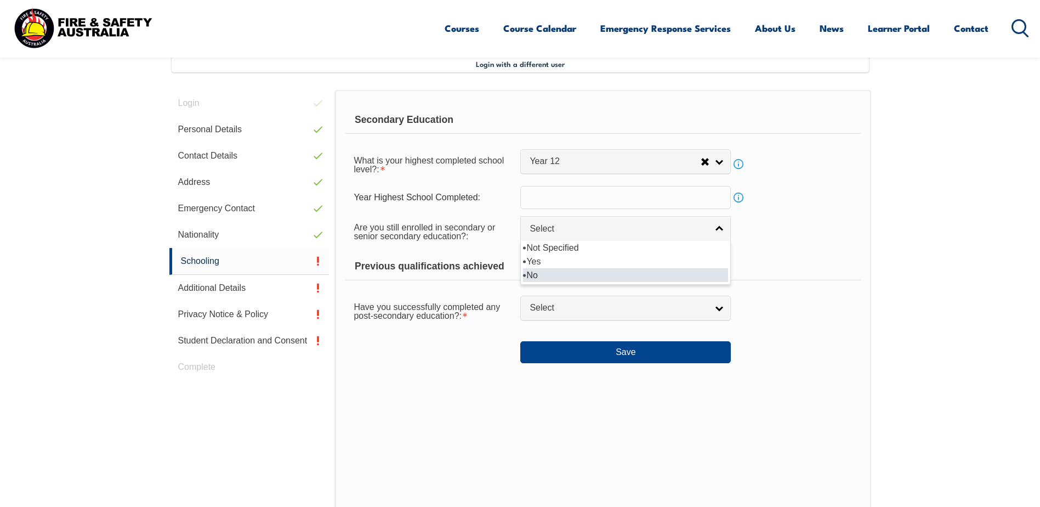
click at [583, 274] on li "No" at bounding box center [625, 275] width 205 height 14
select select "false"
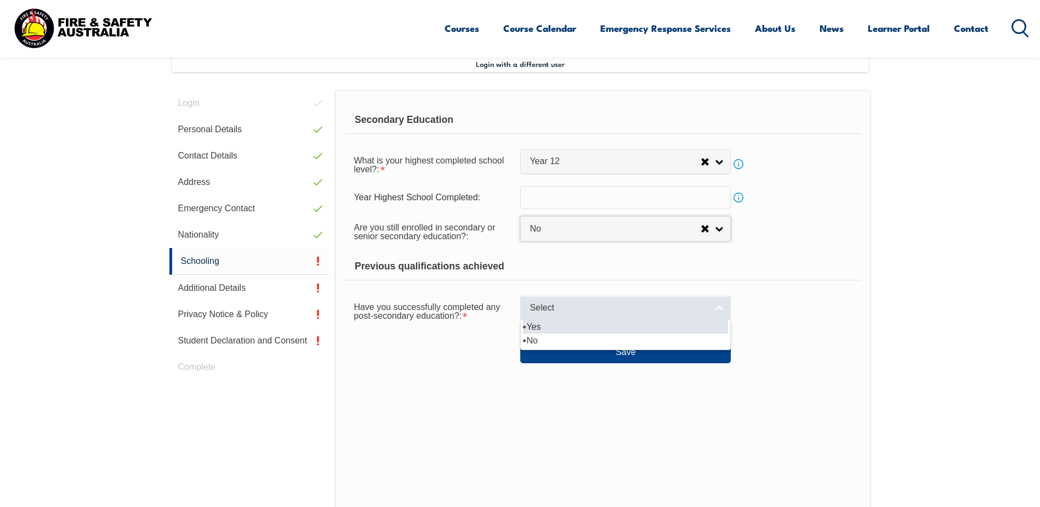
click at [720, 308] on link "Select" at bounding box center [626, 308] width 211 height 25
click at [534, 323] on li "Yes" at bounding box center [625, 327] width 205 height 14
select select "true"
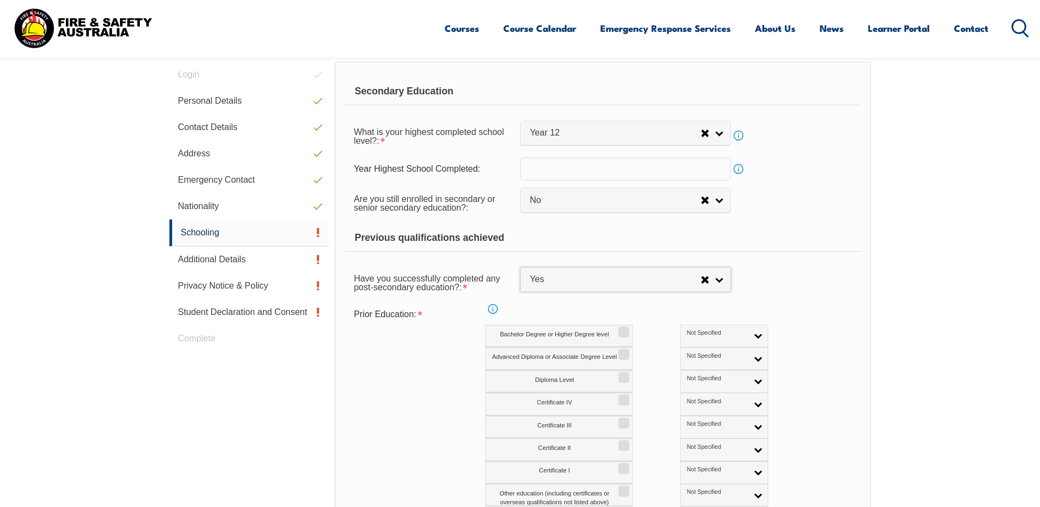
scroll to position [354, 0]
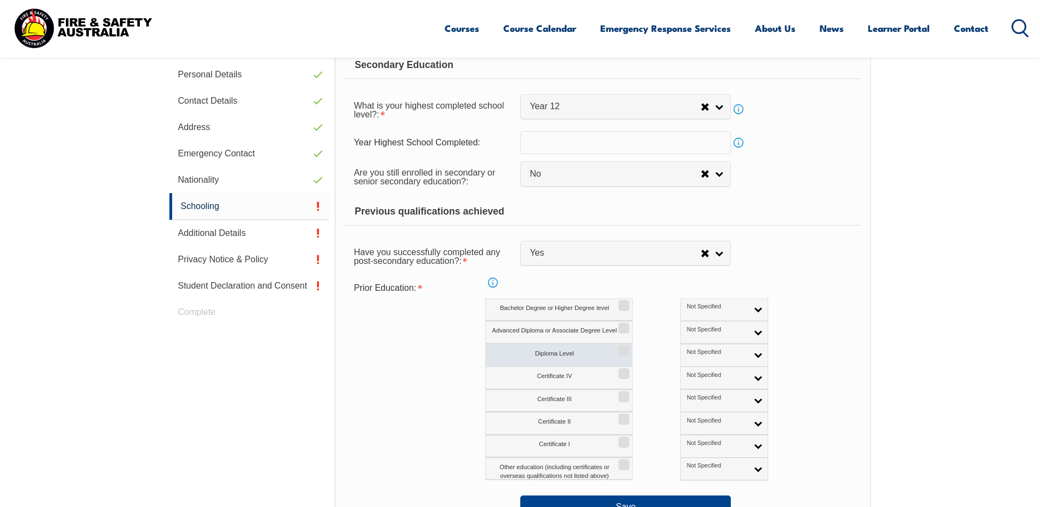
click at [625, 348] on input "Diploma Level" at bounding box center [622, 347] width 7 height 1
checkbox input "true"
click at [625, 370] on input "Certificate IV" at bounding box center [622, 369] width 7 height 1
checkbox input "true"
click at [624, 393] on input "Certificate III" at bounding box center [622, 392] width 7 height 1
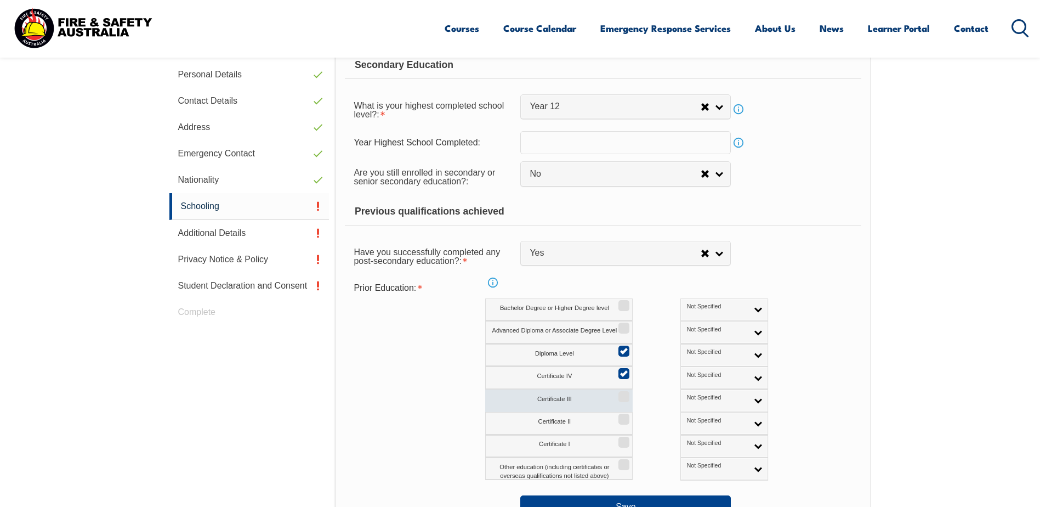
checkbox input "true"
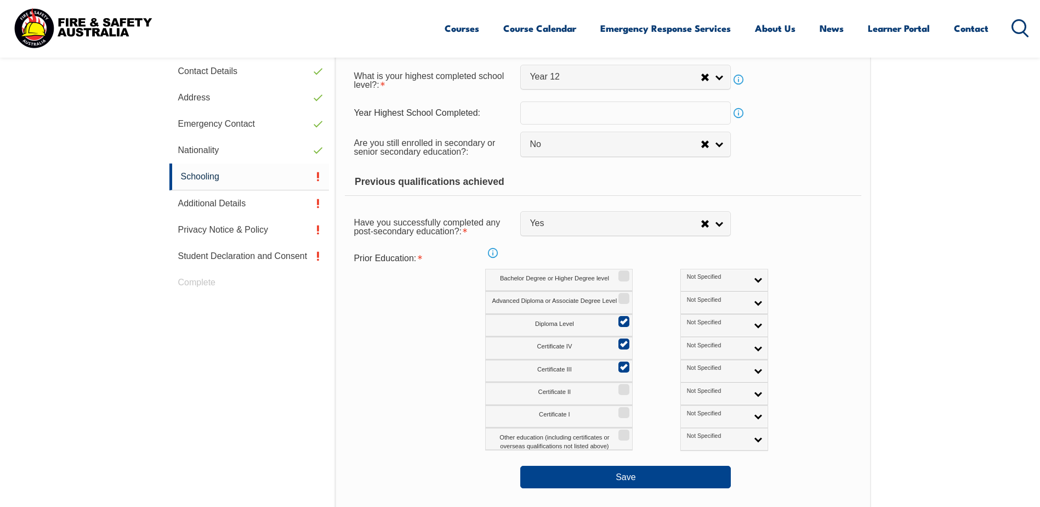
scroll to position [409, 0]
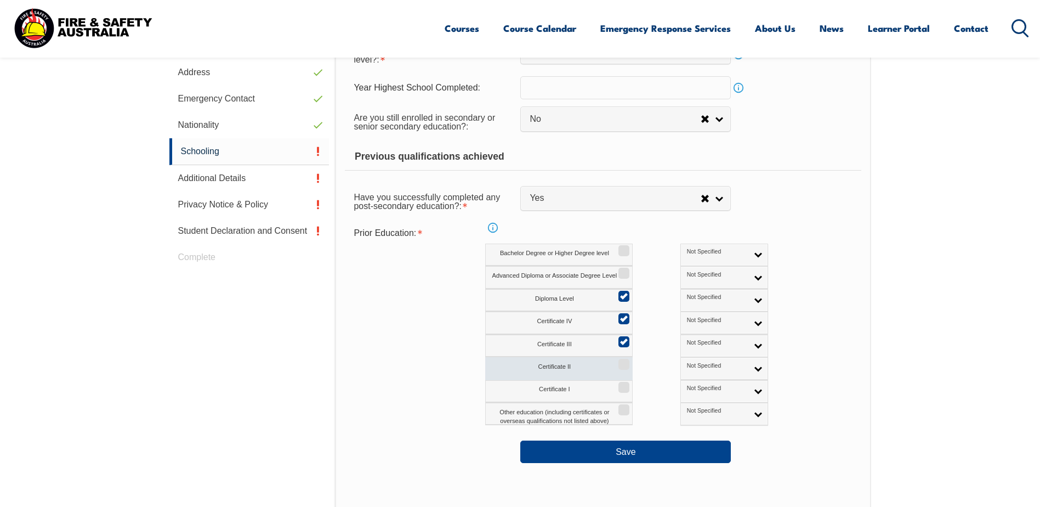
click at [625, 361] on input "Certificate II" at bounding box center [622, 360] width 7 height 1
checkbox input "true"
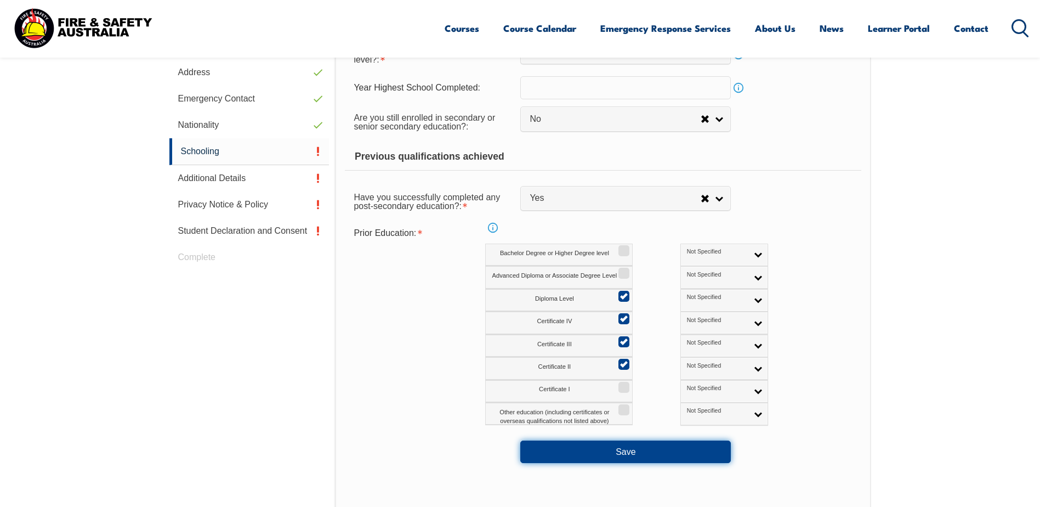
click at [627, 453] on button "Save" at bounding box center [626, 451] width 211 height 22
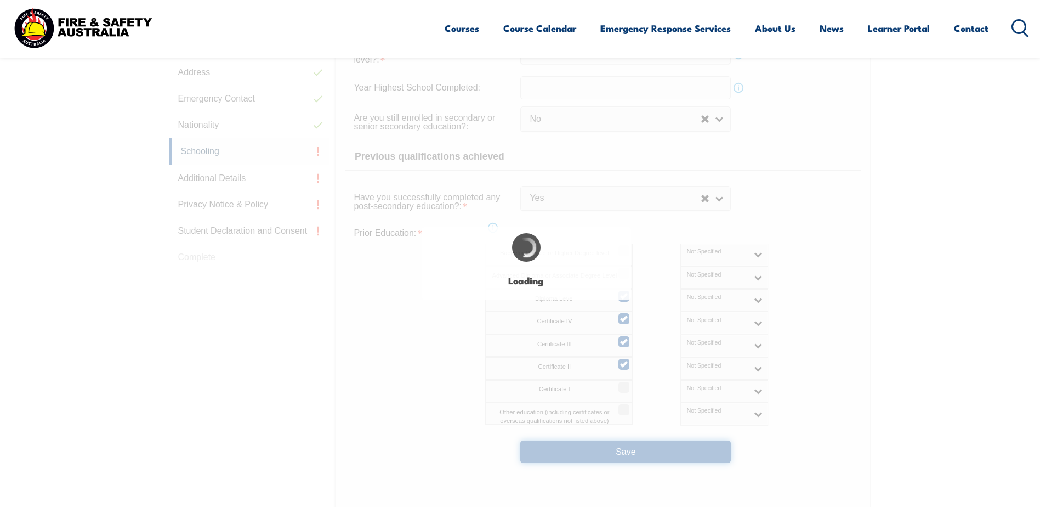
select select
select select "false"
select select "true"
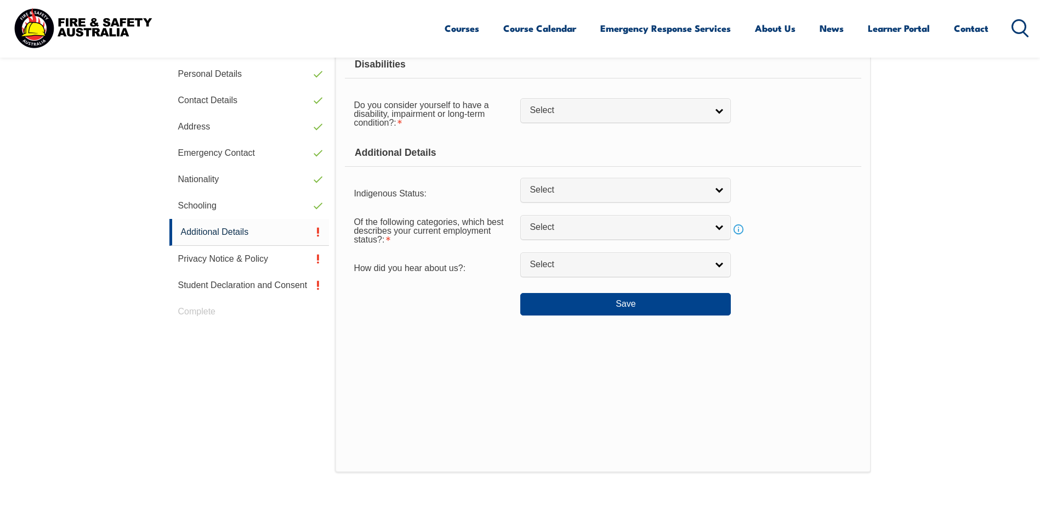
scroll to position [299, 0]
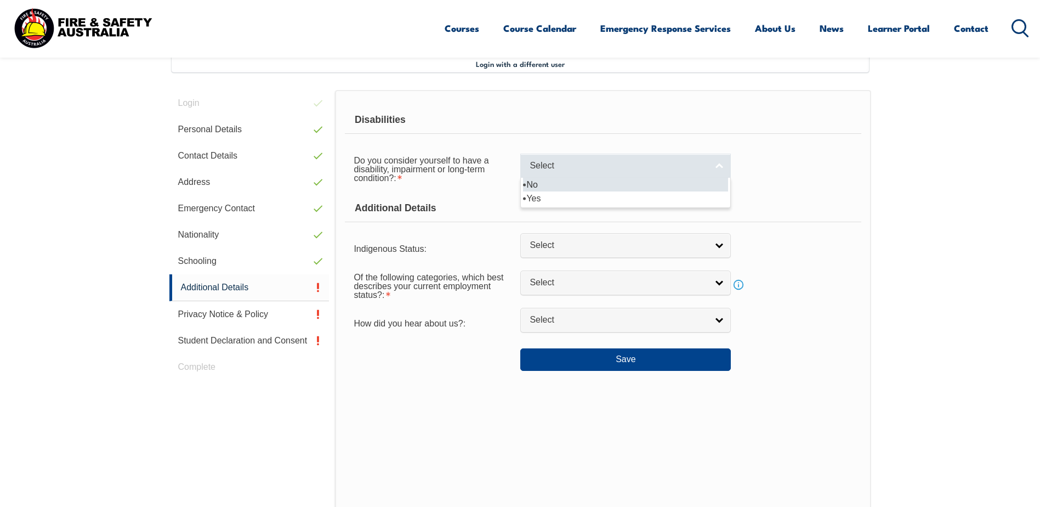
click at [720, 167] on link "Select" at bounding box center [626, 166] width 211 height 25
click at [565, 188] on li "No" at bounding box center [625, 185] width 205 height 14
select select "false"
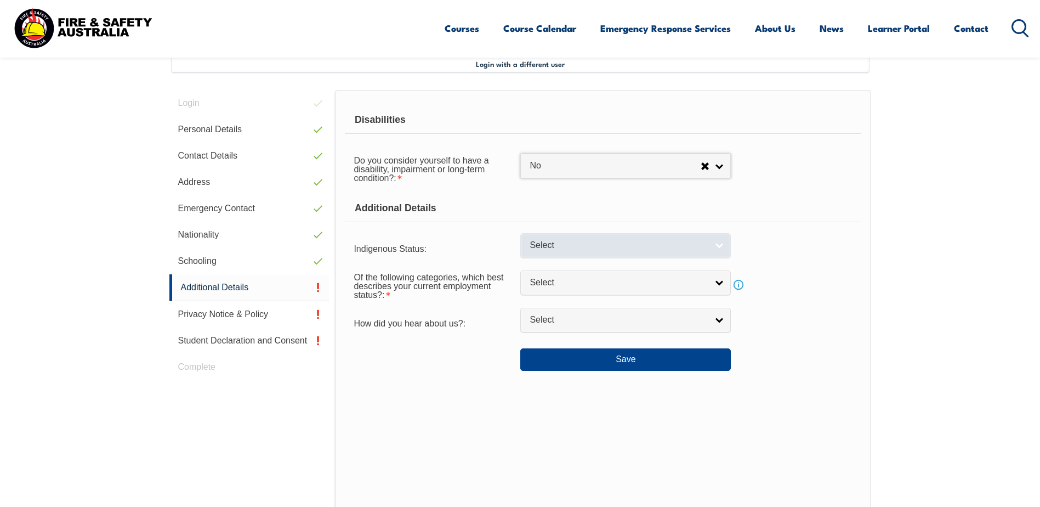
click at [722, 243] on link "Select" at bounding box center [626, 245] width 211 height 25
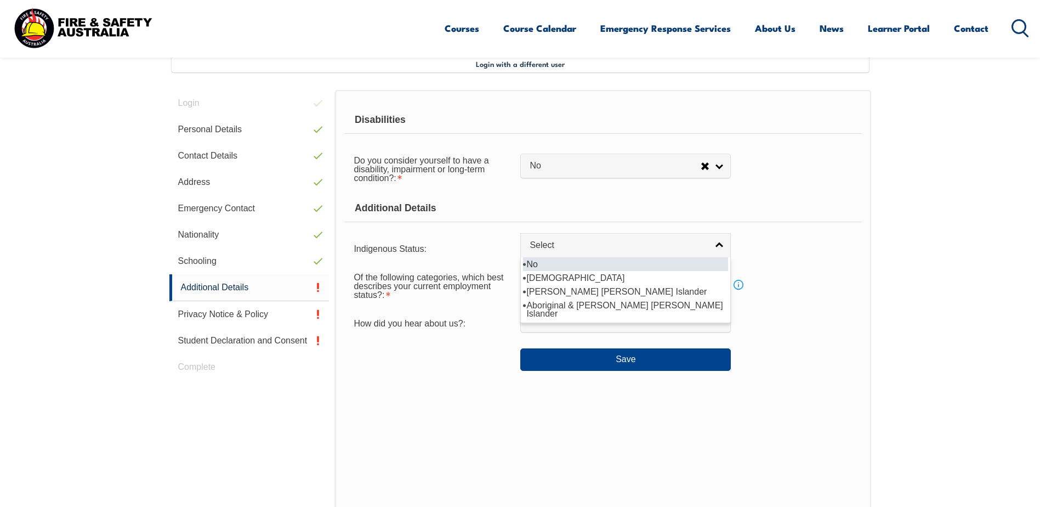
click at [538, 261] on li "No" at bounding box center [625, 264] width 205 height 14
select select "4"
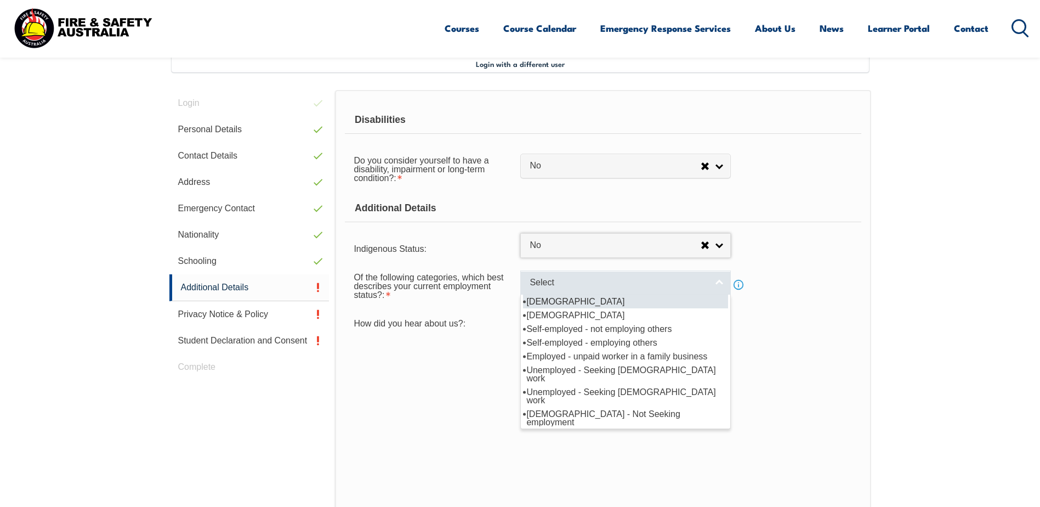
click at [721, 281] on link "Select" at bounding box center [626, 282] width 211 height 25
click at [601, 303] on li "Full-time employee" at bounding box center [625, 302] width 205 height 14
select select "1"
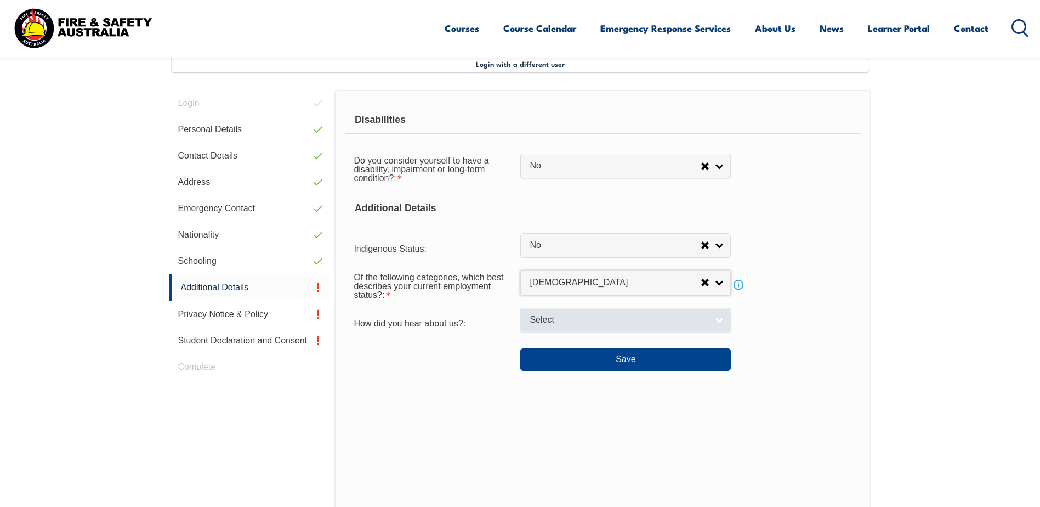
click at [721, 319] on link "Select" at bounding box center [626, 320] width 211 height 25
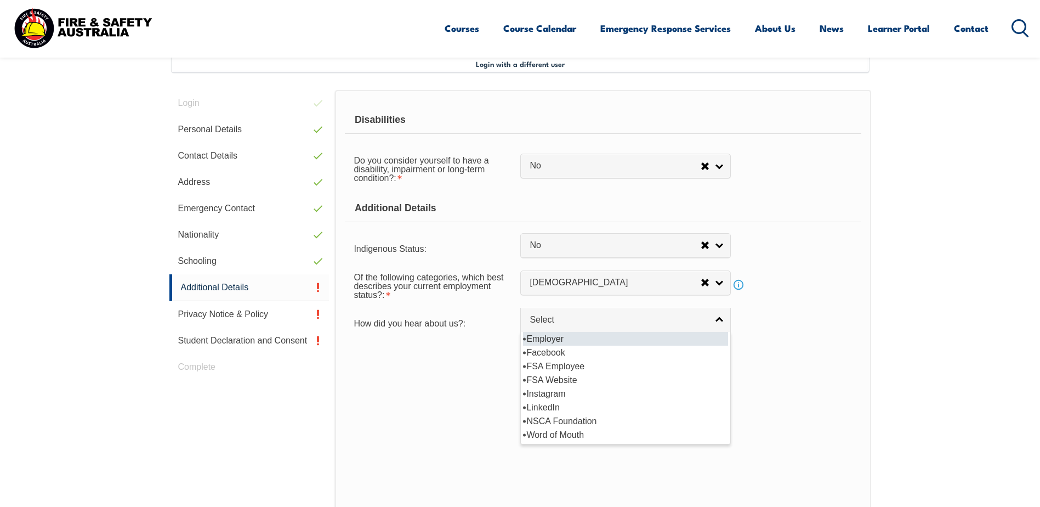
click at [573, 337] on li "Employer" at bounding box center [625, 339] width 205 height 14
select select "8019"
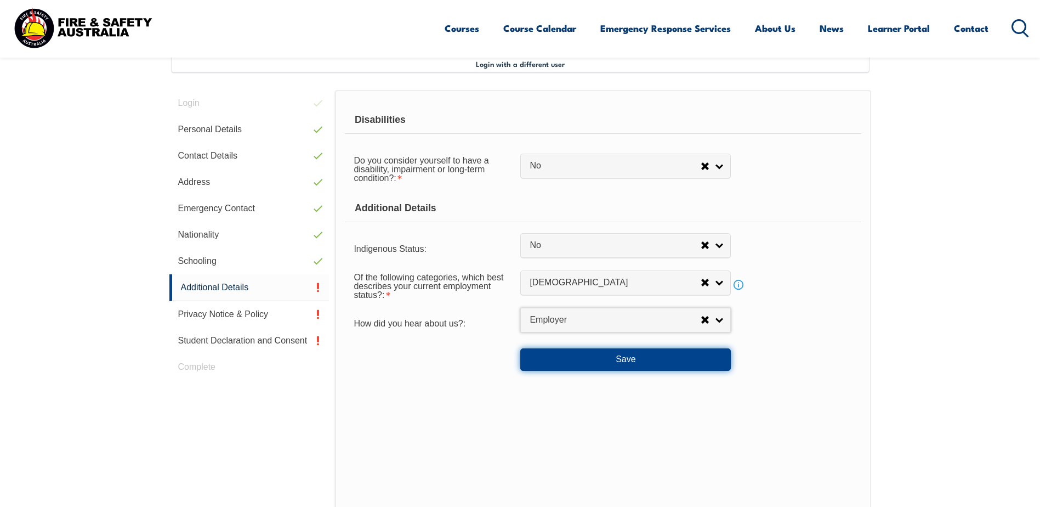
click at [624, 358] on button "Save" at bounding box center [626, 359] width 211 height 22
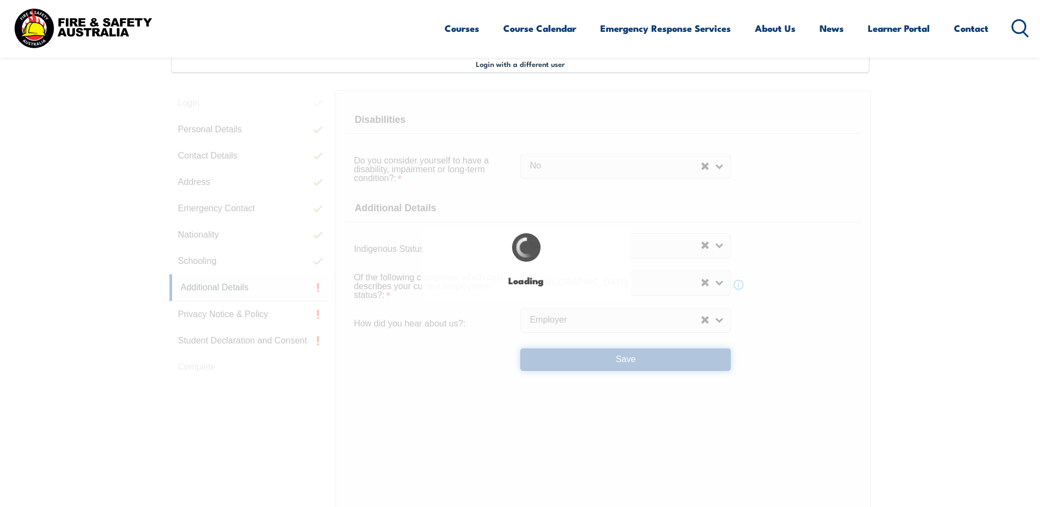
select select "false"
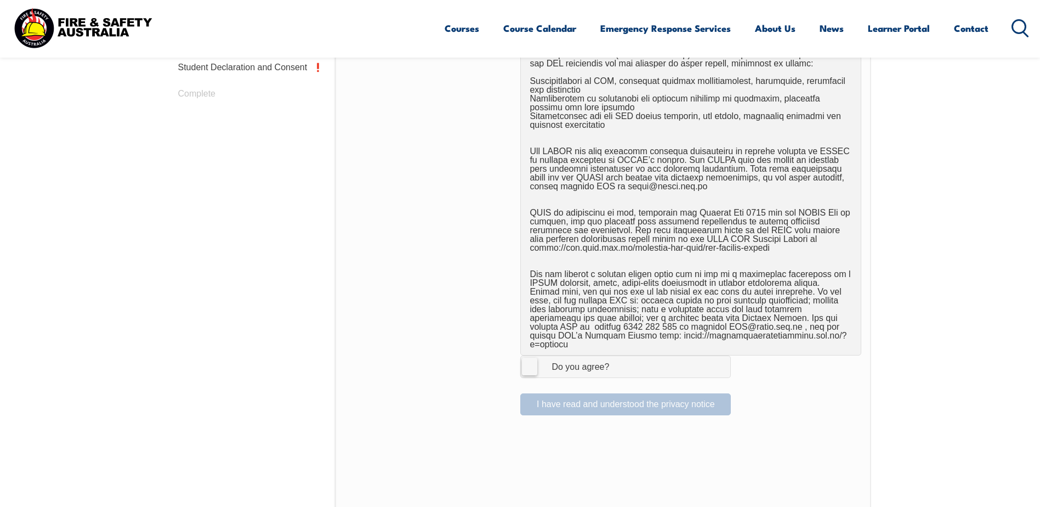
scroll to position [573, 0]
click at [531, 360] on label "I Agree Do you agree?" at bounding box center [626, 365] width 211 height 22
click at [618, 360] on input "I Agree Do you agree?" at bounding box center [627, 365] width 19 height 21
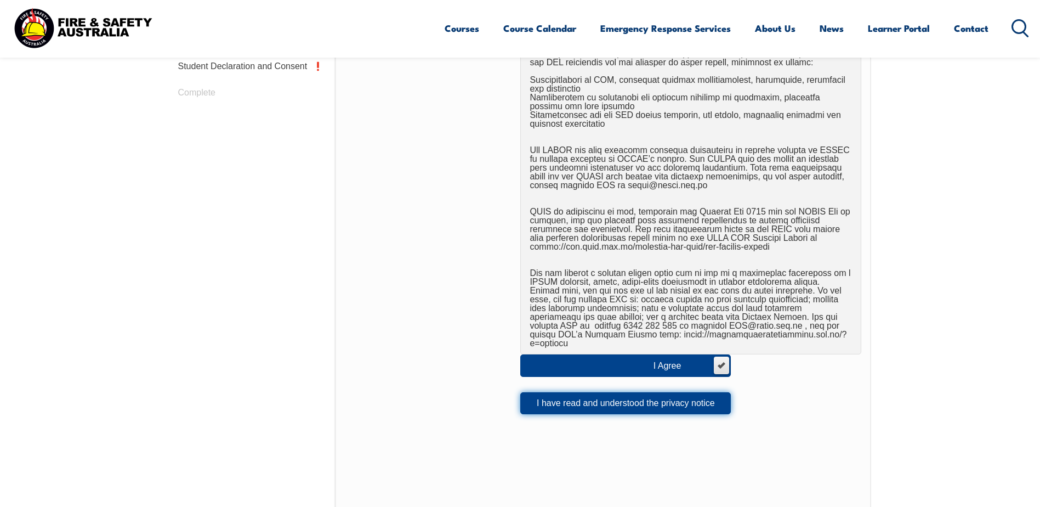
click at [655, 395] on button "I have read and understood the privacy notice" at bounding box center [626, 403] width 211 height 22
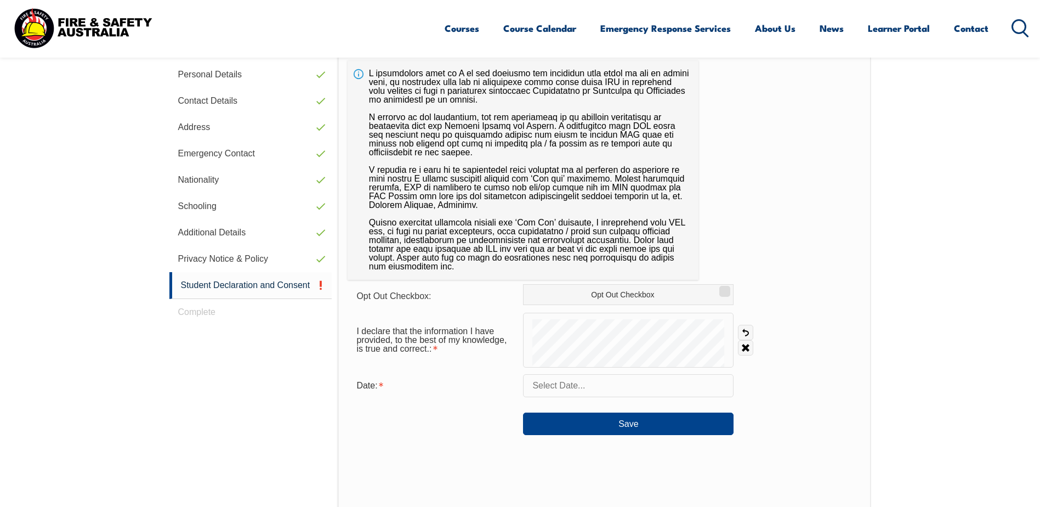
scroll to position [409, 0]
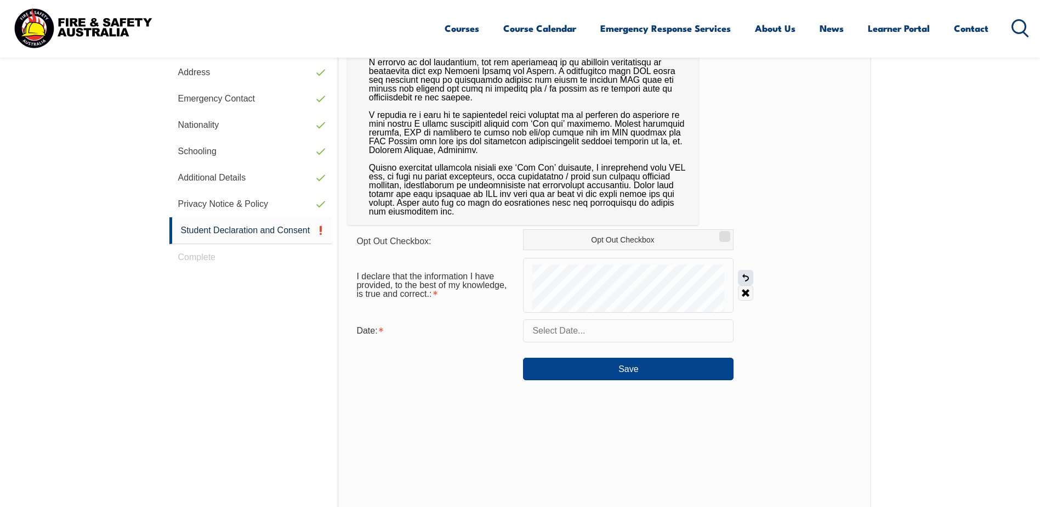
click at [747, 276] on link "Undo" at bounding box center [745, 277] width 15 height 15
click at [745, 295] on link "Clear" at bounding box center [745, 292] width 15 height 15
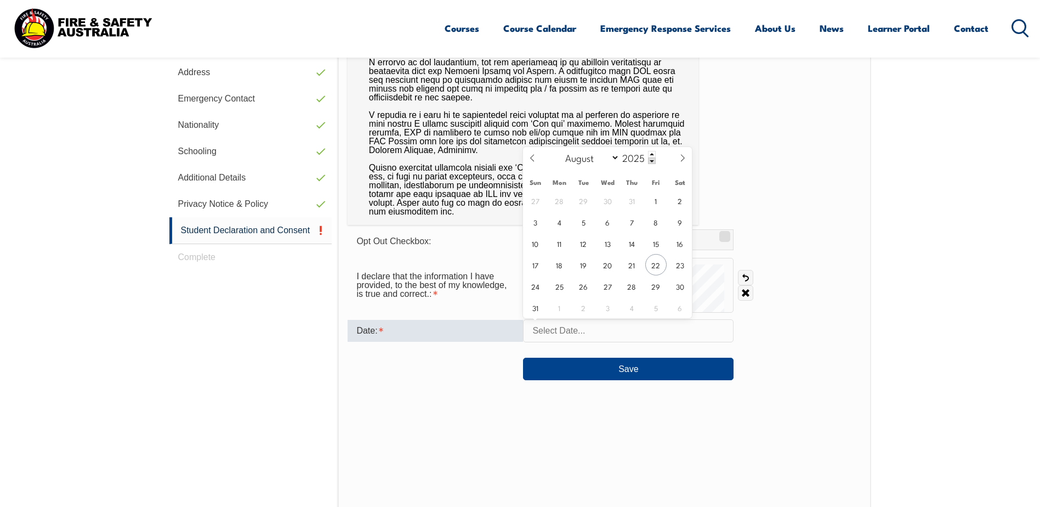
click at [602, 333] on input "text" at bounding box center [628, 330] width 211 height 23
click at [655, 265] on span "22" at bounding box center [656, 264] width 21 height 21
type input "August 22, 2025"
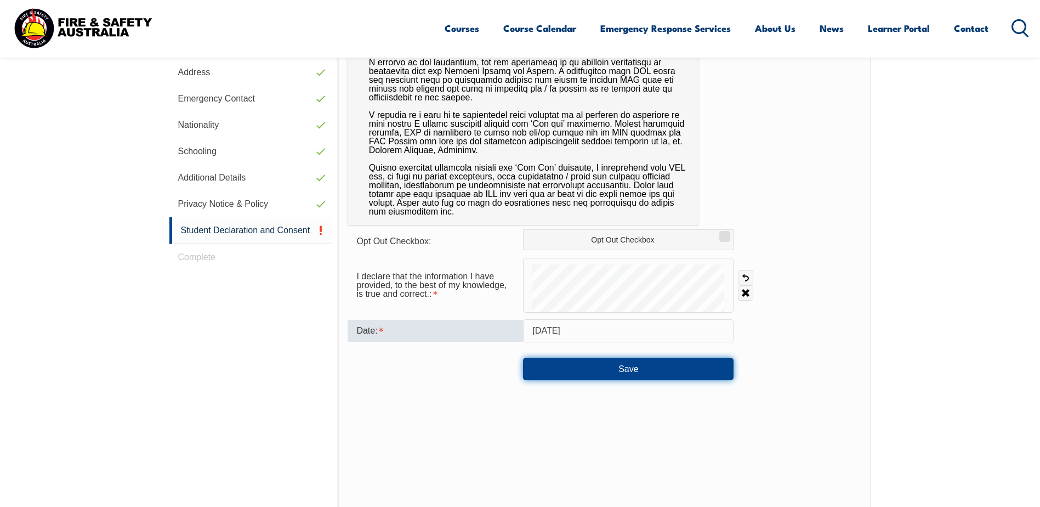
click at [623, 364] on button "Save" at bounding box center [628, 369] width 211 height 22
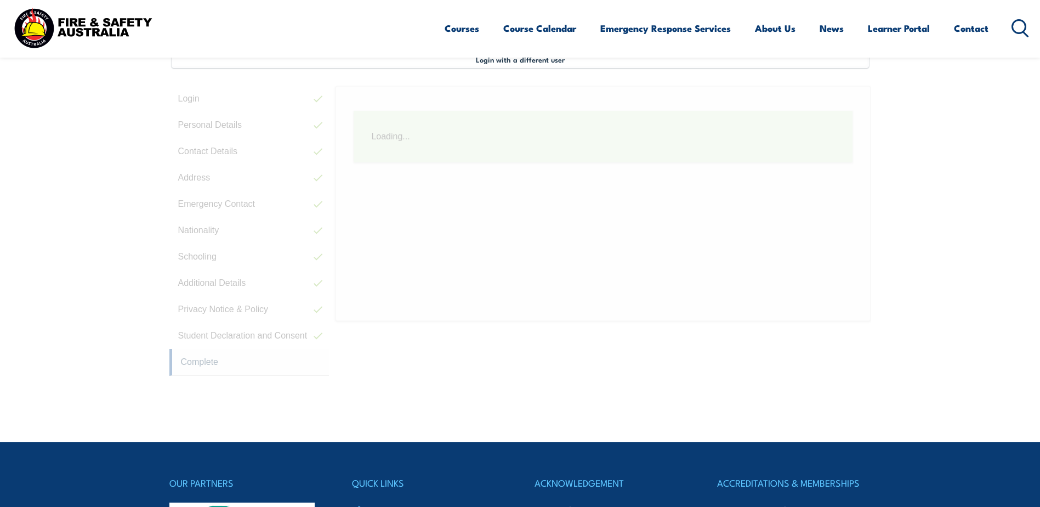
scroll to position [299, 0]
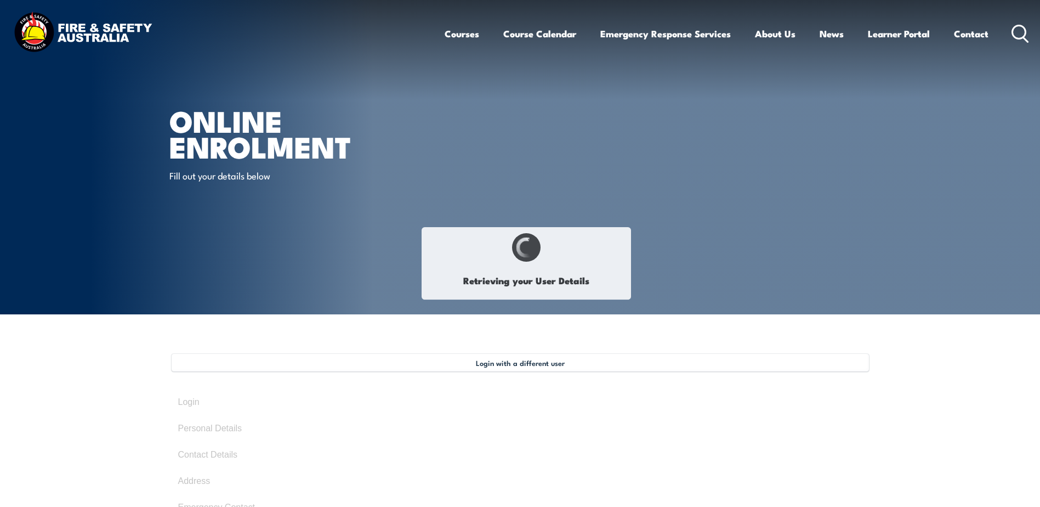
select select "Mrs"
type input "[PERSON_NAME]"
type input "[DATE]"
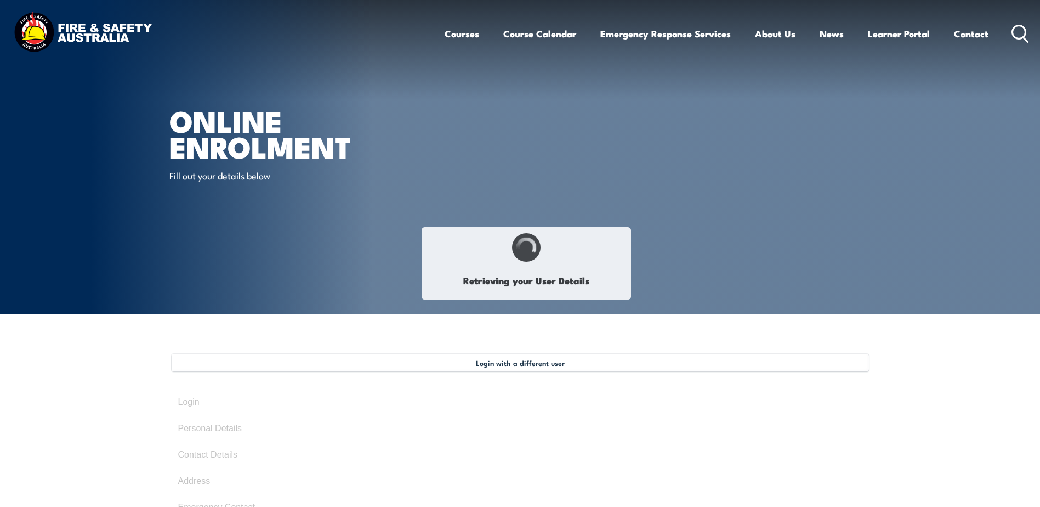
type input "46AF4QDZVP"
select select "F"
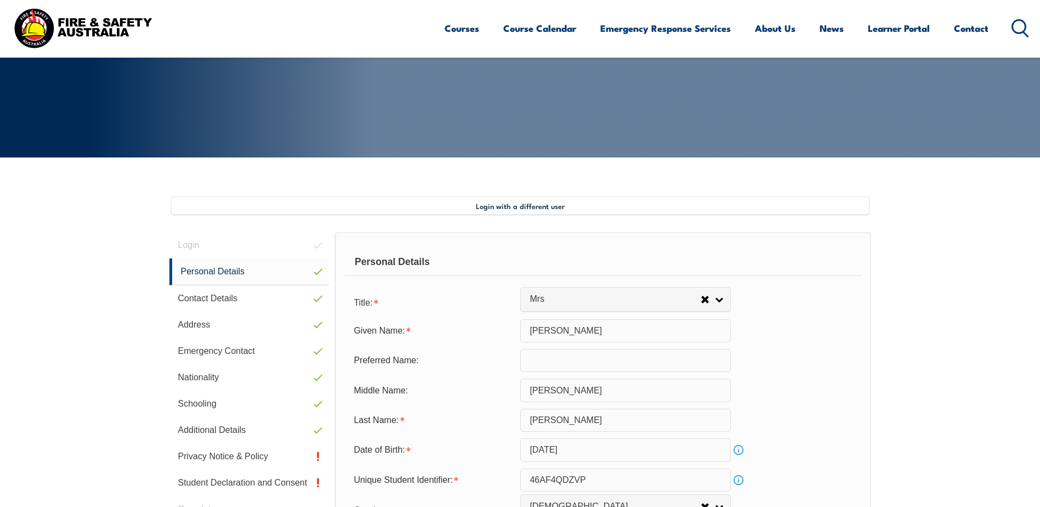
scroll to position [299, 0]
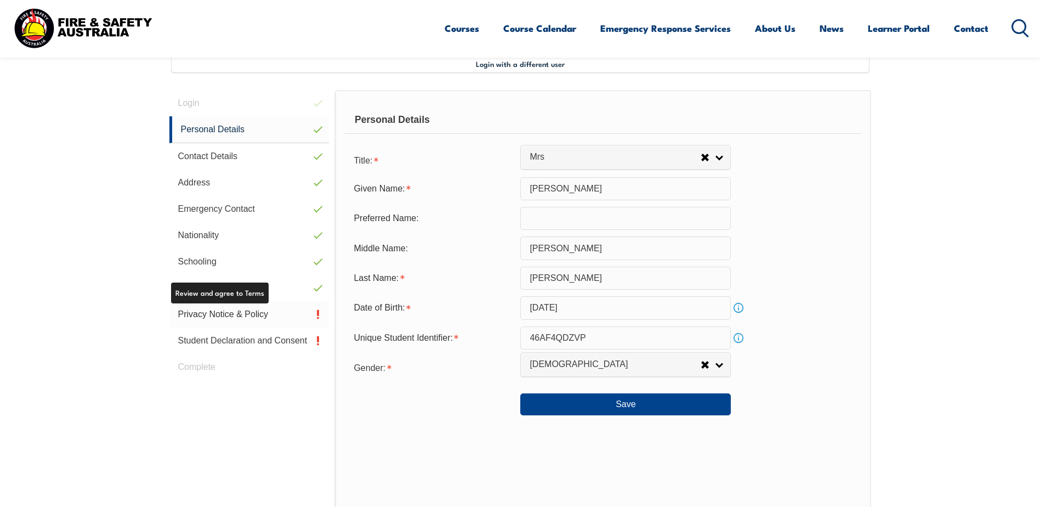
click at [193, 313] on link "Privacy Notice & Policy" at bounding box center [249, 314] width 160 height 26
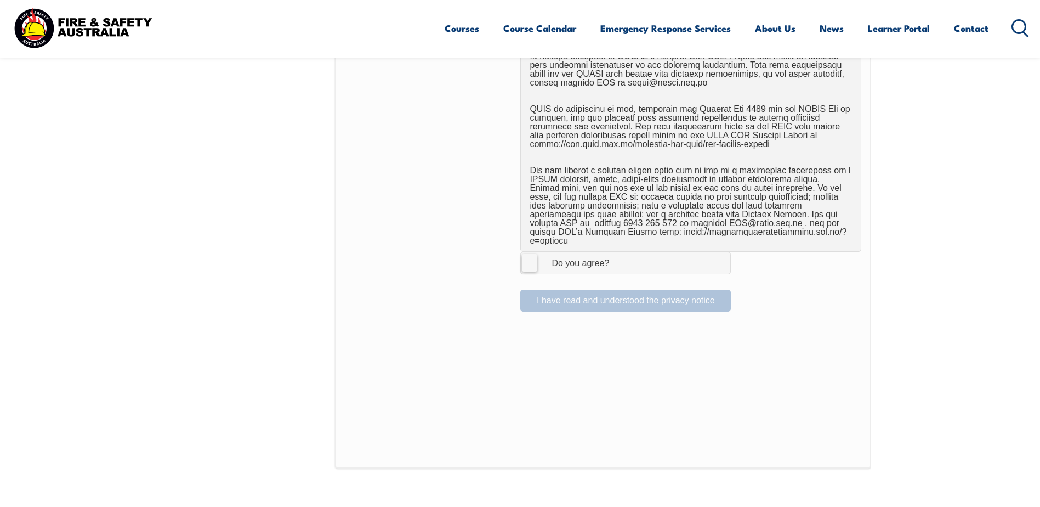
scroll to position [738, 0]
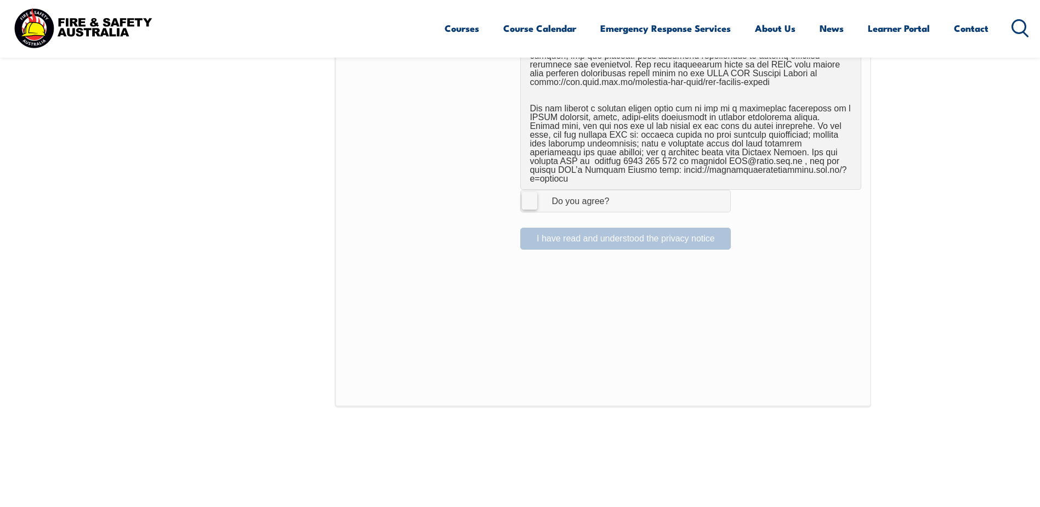
click at [528, 192] on label "I Agree Do you agree?" at bounding box center [626, 201] width 211 height 22
click at [618, 192] on input "I Agree Do you agree?" at bounding box center [627, 200] width 19 height 21
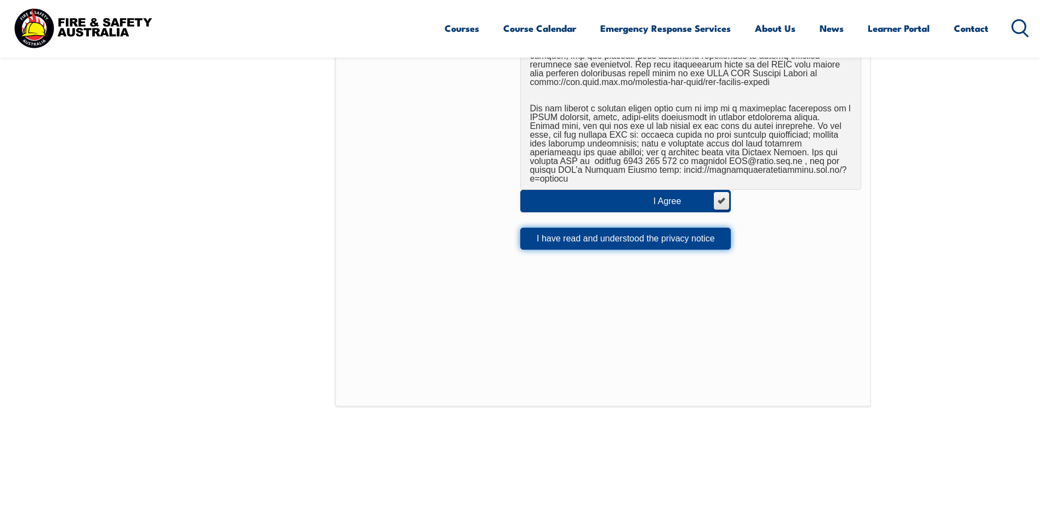
click at [590, 228] on button "I have read and understood the privacy notice" at bounding box center [626, 239] width 211 height 22
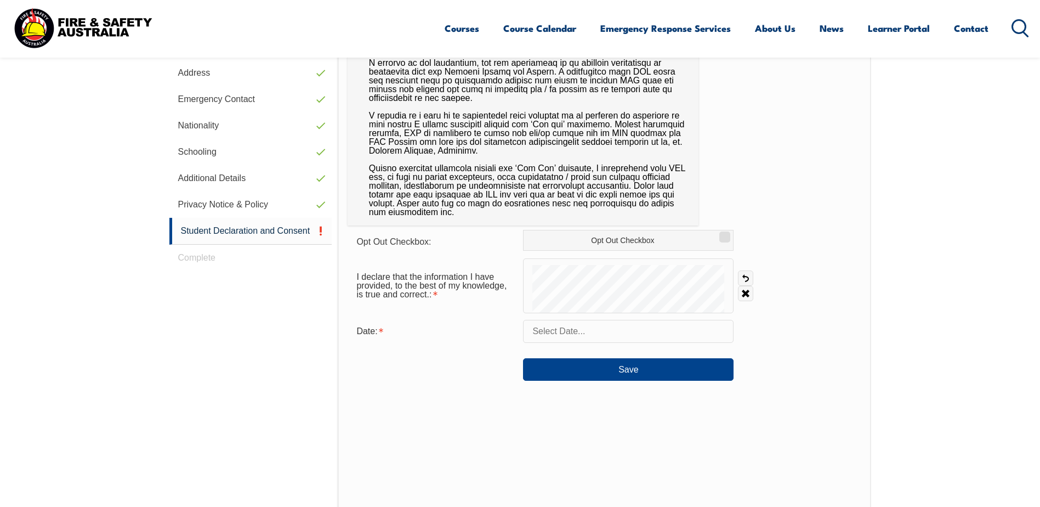
scroll to position [409, 0]
click at [593, 330] on input "text" at bounding box center [628, 330] width 211 height 23
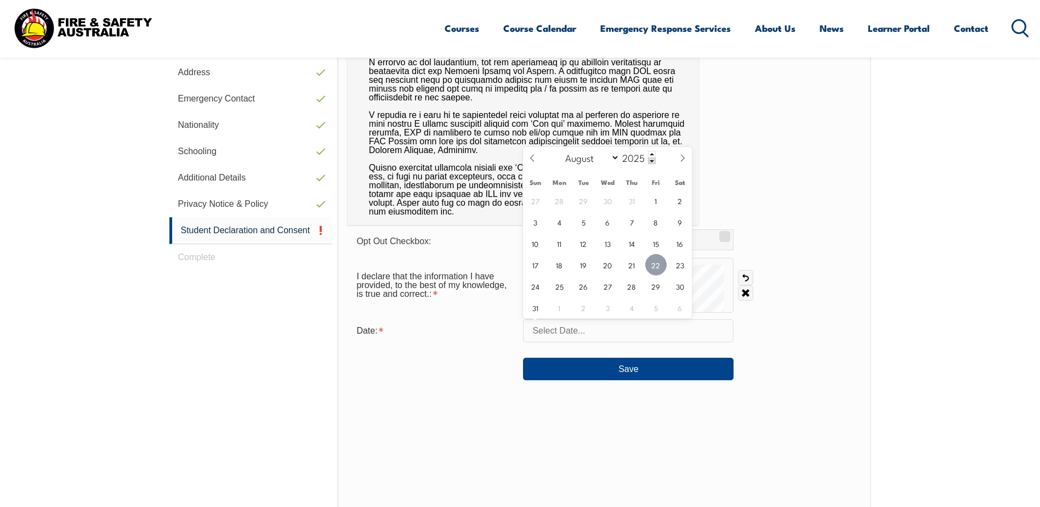
click at [654, 266] on span "22" at bounding box center [656, 264] width 21 height 21
type input "August 22, 2025"
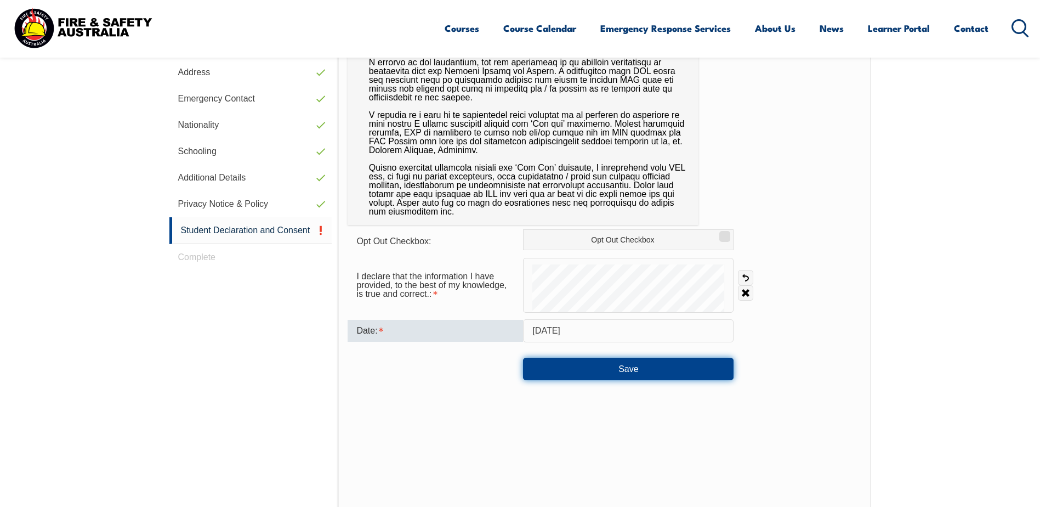
click at [633, 369] on button "Save" at bounding box center [628, 369] width 211 height 22
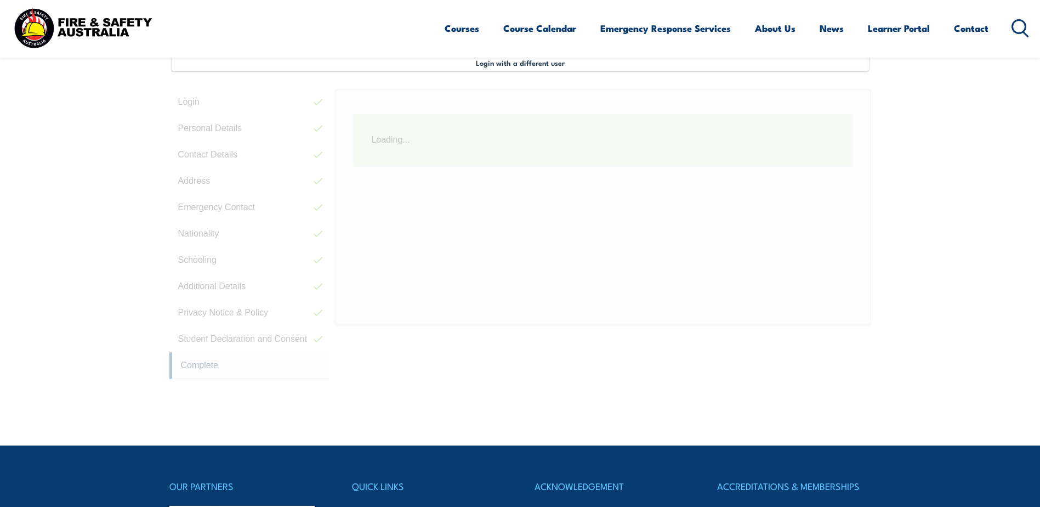
scroll to position [299, 0]
